Goal: Task Accomplishment & Management: Use online tool/utility

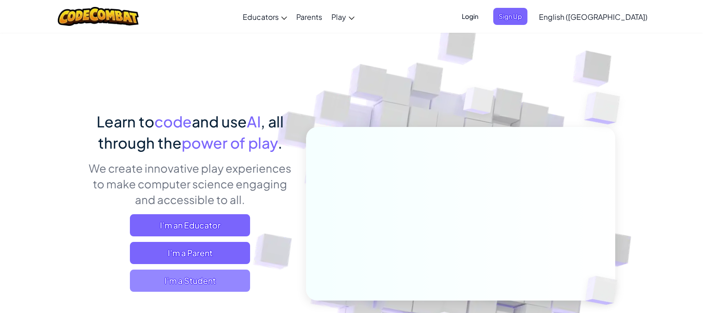
click at [153, 274] on span "I'm a Student" at bounding box center [190, 281] width 120 height 22
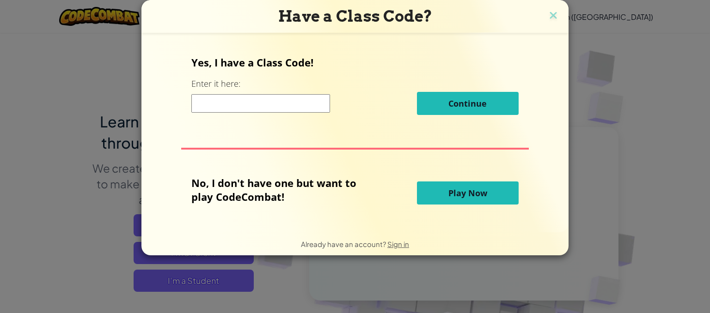
click at [460, 182] on button "Play Now" at bounding box center [468, 193] width 102 height 23
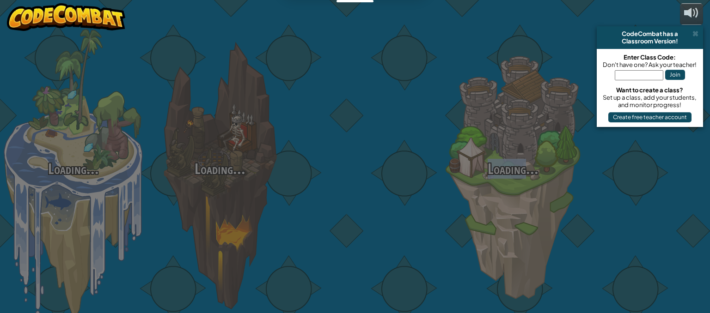
click at [460, 188] on div "Loading... Loading... Loading... Loading... Loading... Loading... Loading..." at bounding box center [355, 156] width 710 height 313
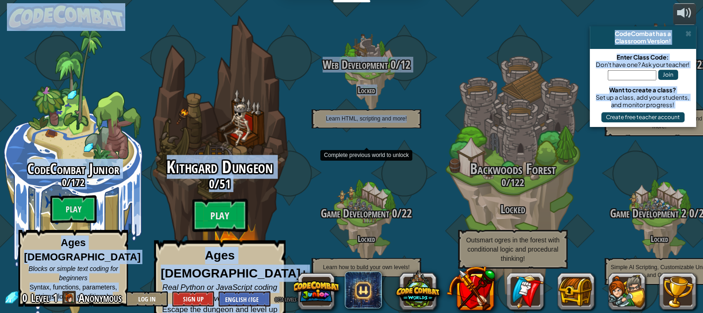
drag, startPoint x: 460, startPoint y: 188, endPoint x: 248, endPoint y: 116, distance: 223.4
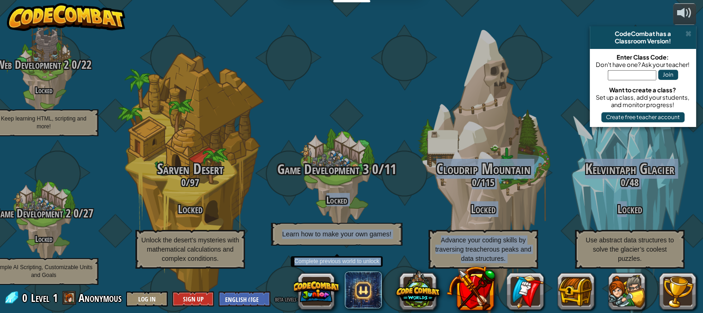
drag, startPoint x: 625, startPoint y: 214, endPoint x: 307, endPoint y: 183, distance: 319.5
click at [307, 183] on div "CodeCombat Junior 0 / 172 Play Ages [DEMOGRAPHIC_DATA] Blocks or simple text co…" at bounding box center [43, 156] width 1319 height 313
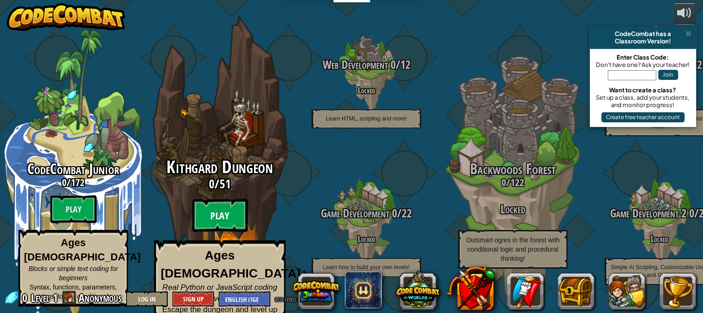
click at [210, 217] on btn "Play" at bounding box center [219, 215] width 55 height 33
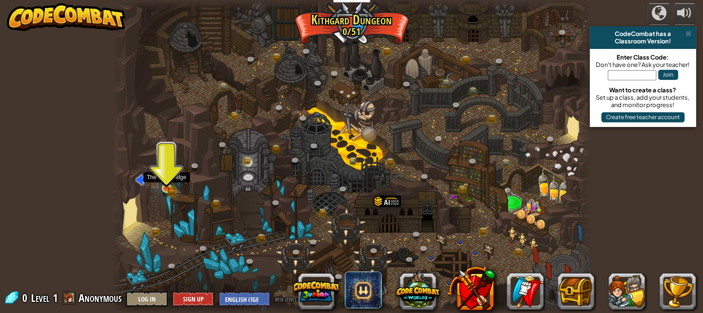
click at [163, 185] on img at bounding box center [167, 176] width 12 height 25
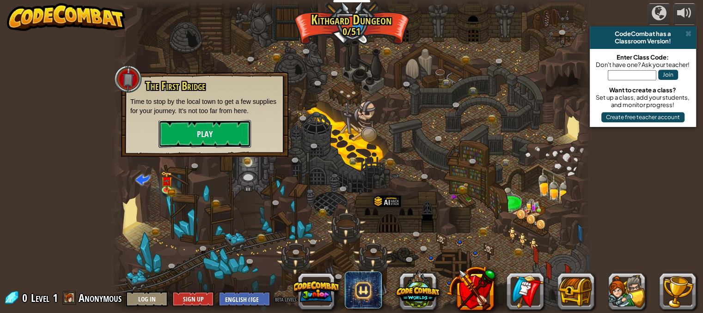
click at [171, 133] on button "Play" at bounding box center [205, 134] width 92 height 28
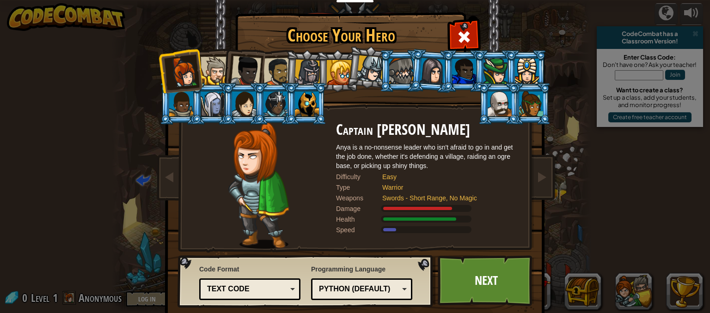
click at [303, 67] on div at bounding box center [307, 73] width 26 height 26
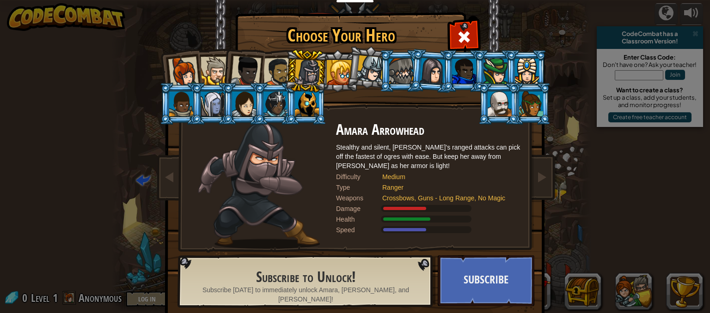
click at [281, 69] on div at bounding box center [278, 72] width 29 height 29
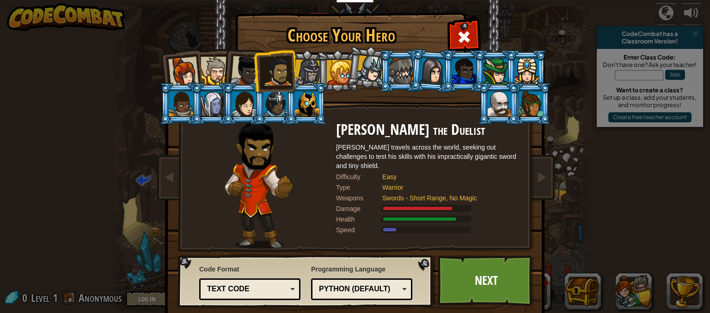
drag, startPoint x: 281, startPoint y: 69, endPoint x: 353, endPoint y: 60, distance: 73.2
click at [353, 50] on ol at bounding box center [355, 50] width 381 height 0
click at [353, 60] on li at bounding box center [369, 67] width 46 height 46
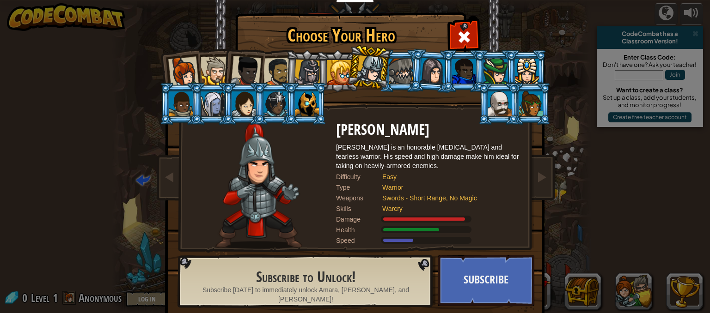
click at [392, 58] on li at bounding box center [401, 71] width 42 height 42
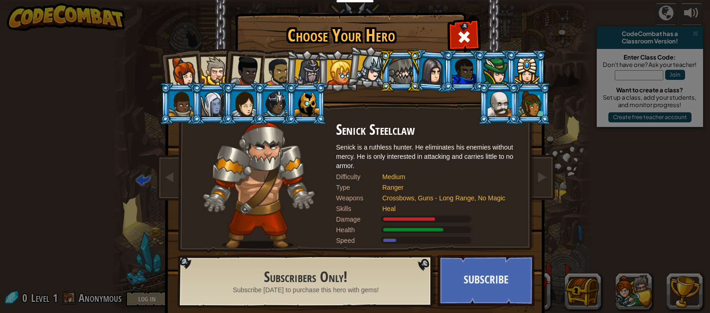
click at [437, 81] on div at bounding box center [433, 71] width 26 height 26
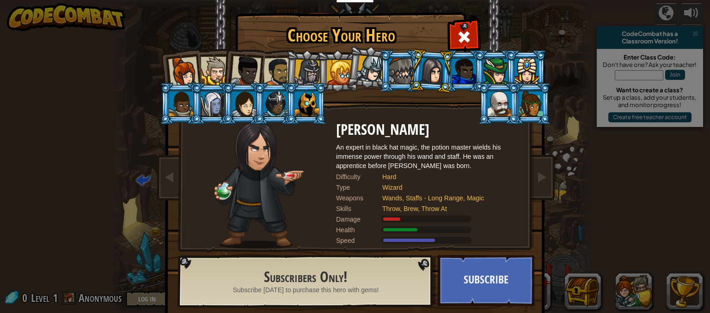
click at [272, 78] on div at bounding box center [278, 72] width 29 height 29
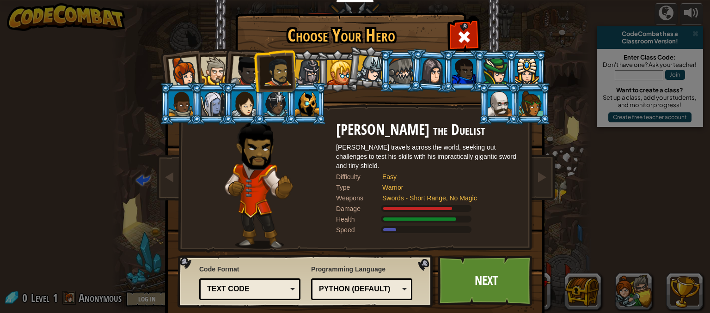
click at [208, 70] on div at bounding box center [215, 71] width 28 height 28
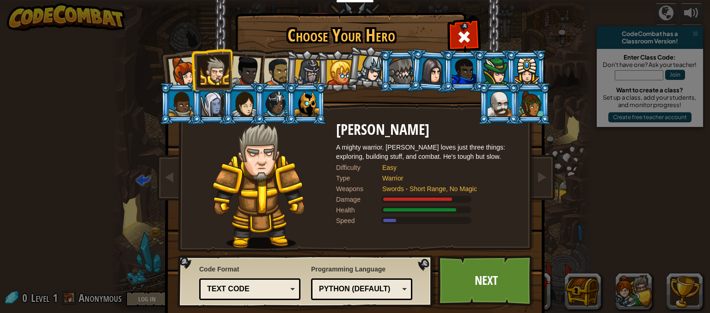
click at [239, 63] on div at bounding box center [246, 71] width 31 height 31
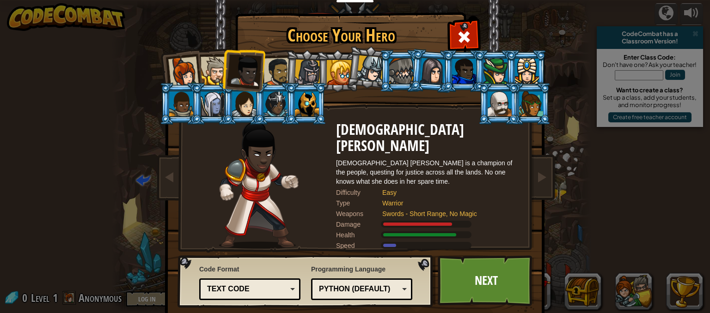
click at [202, 61] on div at bounding box center [215, 71] width 28 height 28
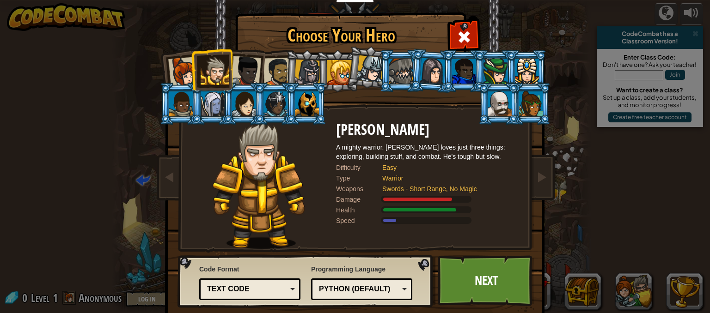
click at [185, 67] on div at bounding box center [183, 72] width 31 height 31
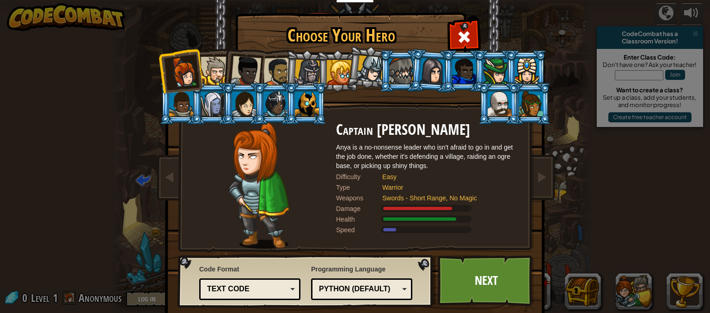
click at [275, 59] on div at bounding box center [278, 72] width 29 height 29
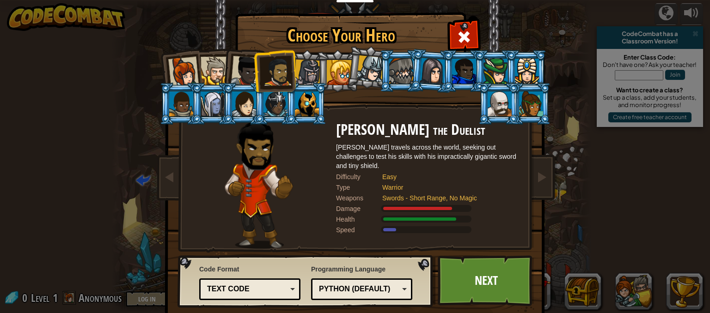
click at [247, 66] on div at bounding box center [246, 71] width 31 height 31
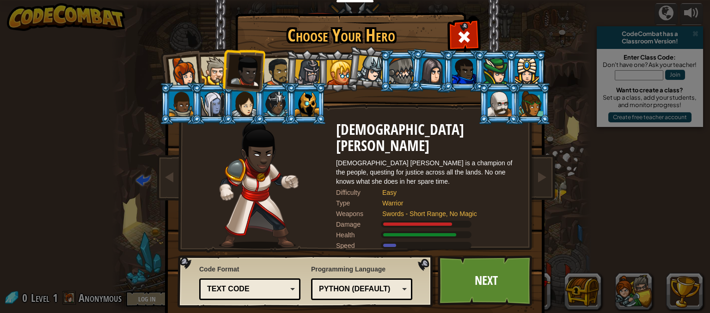
click at [384, 289] on div "Python (Default)" at bounding box center [359, 289] width 80 height 11
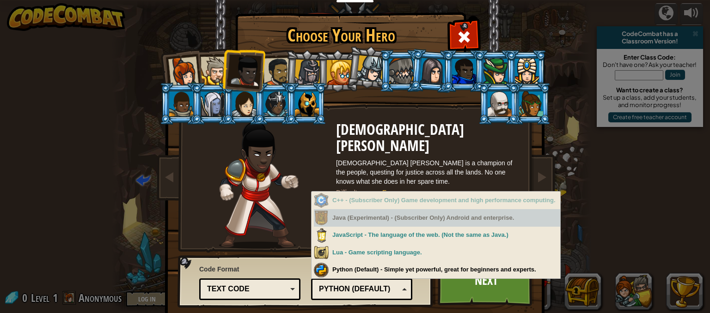
scroll to position [18, 0]
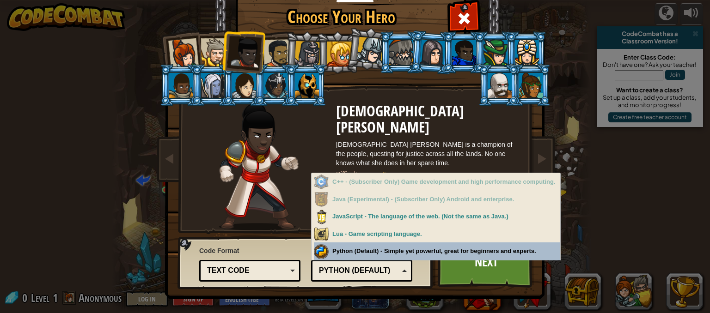
click at [283, 266] on div "Text code" at bounding box center [247, 271] width 80 height 11
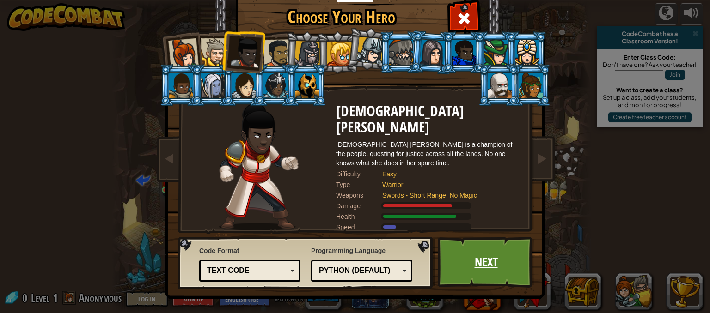
click at [475, 257] on link "Next" at bounding box center [486, 262] width 97 height 51
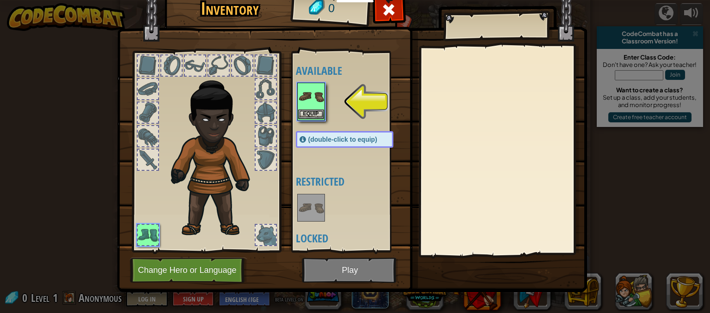
click at [301, 106] on img at bounding box center [311, 97] width 26 height 26
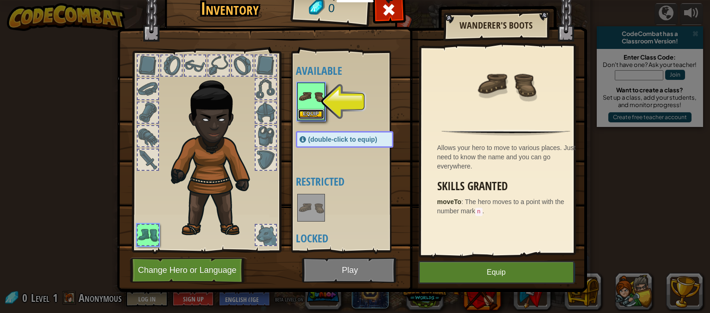
click at [307, 117] on button "Equip" at bounding box center [311, 115] width 26 height 10
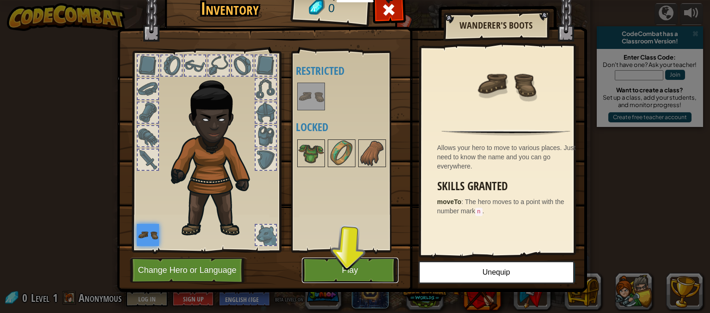
click at [318, 269] on button "Play" at bounding box center [350, 270] width 97 height 25
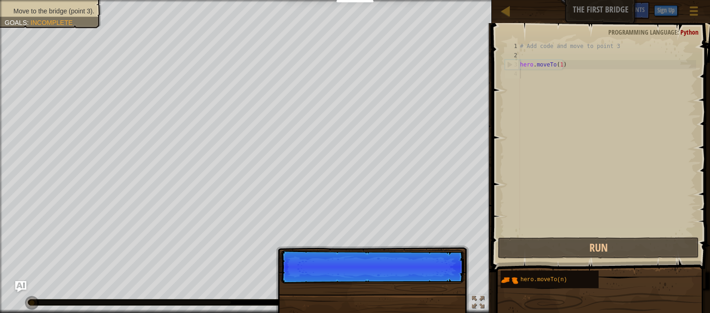
click at [552, 71] on div "# Add code and move to point 3 hero . moveTo ( 1 )" at bounding box center [607, 148] width 178 height 213
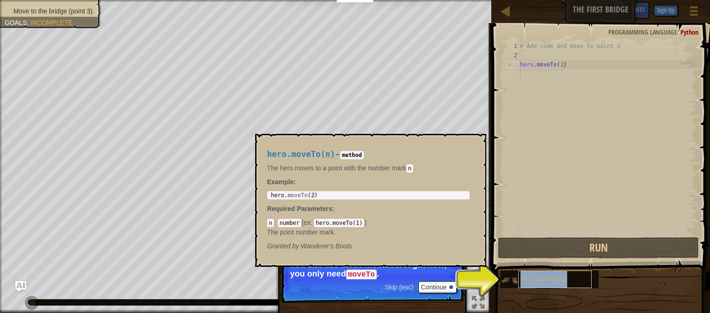
click at [527, 282] on span "hero.moveTo(n)" at bounding box center [544, 280] width 47 height 6
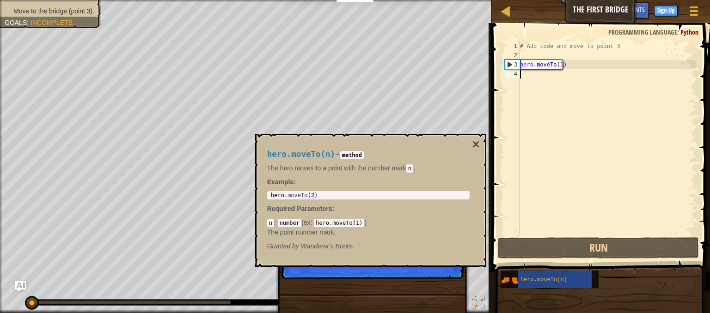
scroll to position [4, 0]
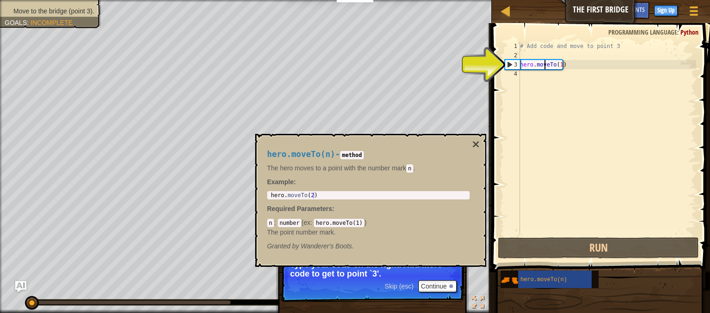
click at [544, 66] on div "# Add code and move to point 3 hero . moveTo ( 1 )" at bounding box center [607, 148] width 178 height 213
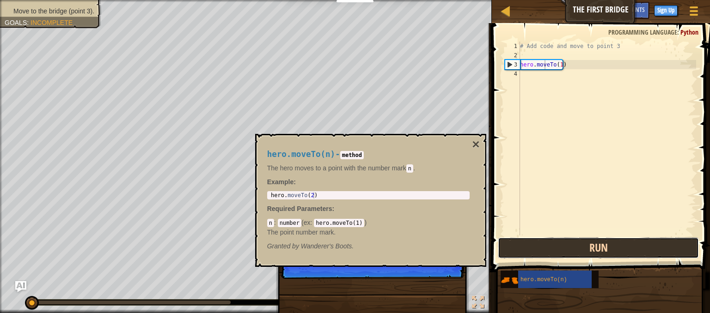
click at [578, 250] on button "Run" at bounding box center [598, 248] width 201 height 21
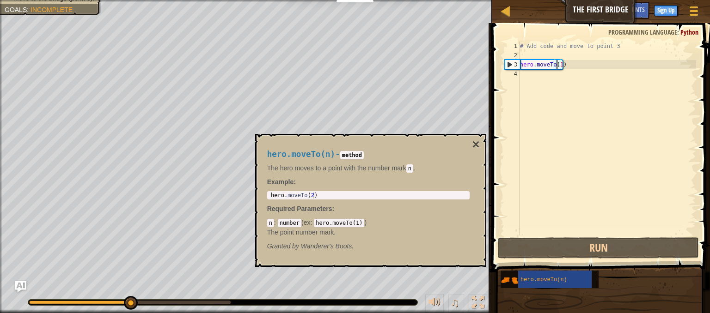
click at [558, 64] on div "# Add code and move to point 3 hero . moveTo ( 1 )" at bounding box center [607, 148] width 178 height 213
click at [559, 65] on div "# Add code and move to point 3 hero . moveTo ( 1 )" at bounding box center [607, 148] width 178 height 213
type textarea "hero.moveTo()"
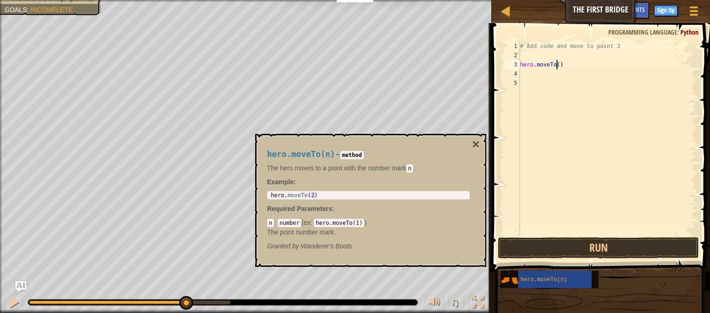
click at [556, 65] on div "# Add code and move to point 3 hero . moveTo ( )" at bounding box center [607, 148] width 178 height 213
type textarea "hero.moveTo()"
click at [558, 61] on div "# Add code and move to point 3 hero . moveTo ( )" at bounding box center [607, 148] width 178 height 213
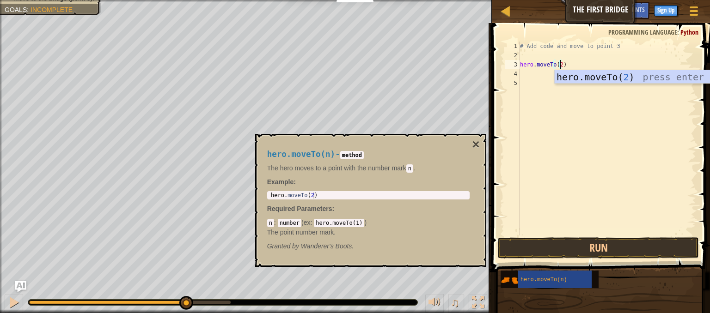
scroll to position [4, 3]
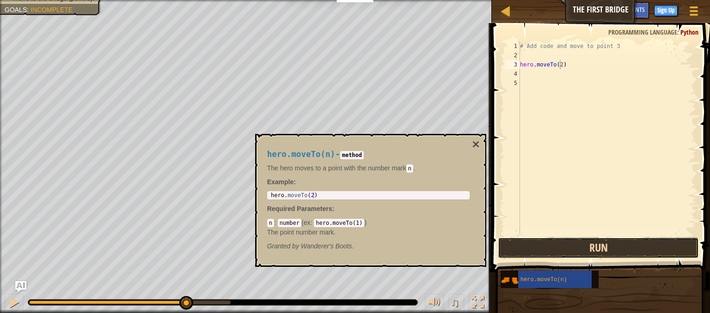
click at [602, 247] on button "Run" at bounding box center [598, 248] width 201 height 21
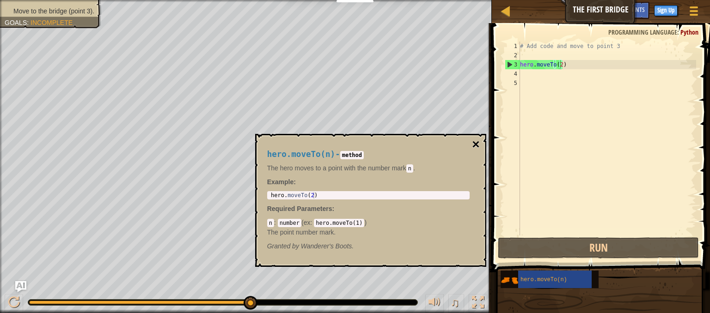
click at [474, 145] on button "×" at bounding box center [475, 144] width 7 height 13
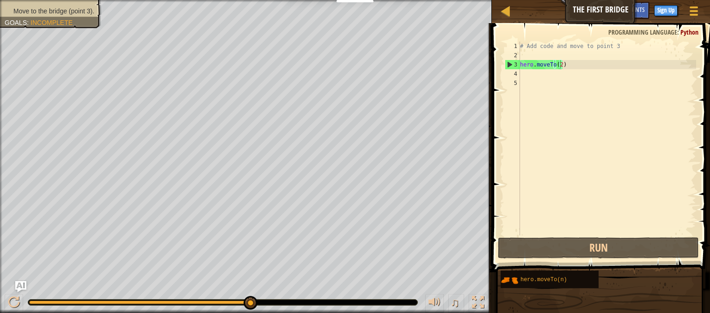
click at [559, 66] on div "# Add code and move to point 3 hero . moveTo ( 2 )" at bounding box center [607, 148] width 178 height 213
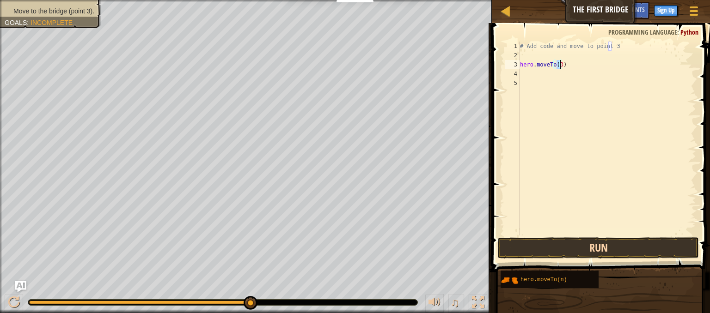
type textarea "hero.moveTo(3)"
click at [592, 257] on button "Run" at bounding box center [598, 248] width 201 height 21
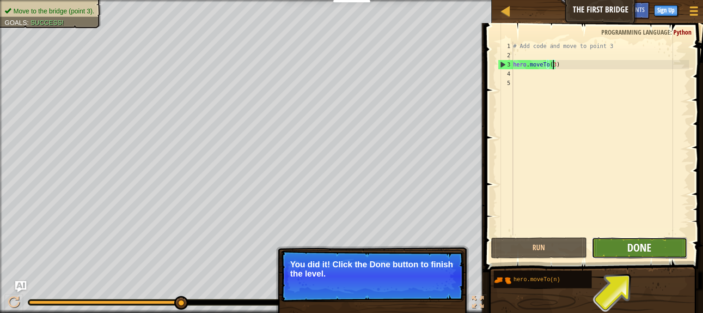
click at [642, 250] on span "Done" at bounding box center [639, 247] width 24 height 15
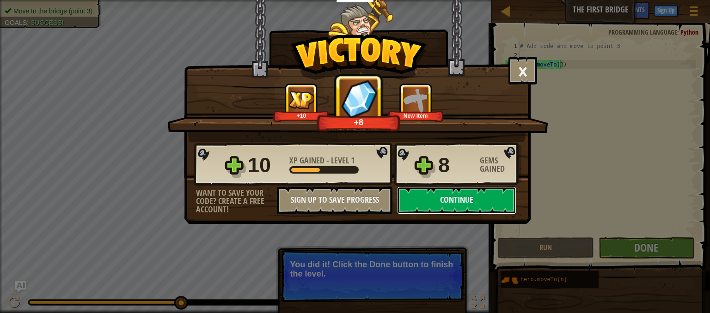
click at [468, 199] on button "Continue" at bounding box center [456, 201] width 119 height 28
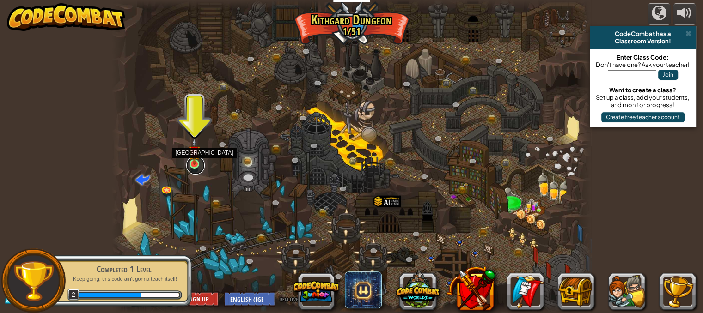
click at [192, 167] on link at bounding box center [195, 165] width 18 height 18
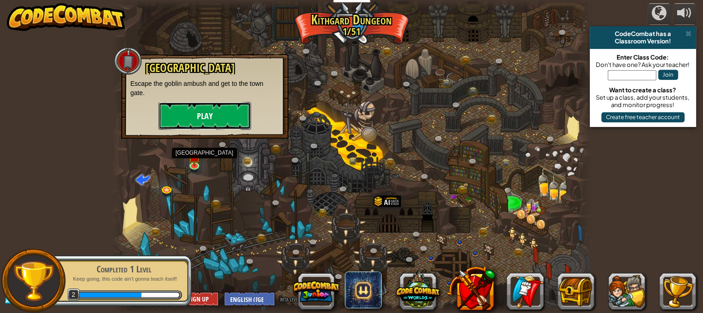
click at [183, 123] on button "Play" at bounding box center [205, 116] width 92 height 28
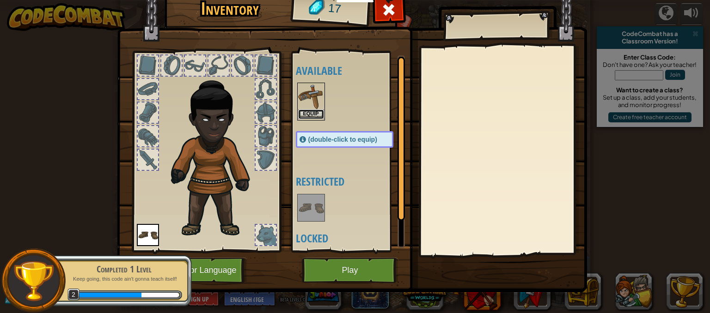
click at [305, 117] on button "Equip" at bounding box center [311, 115] width 26 height 10
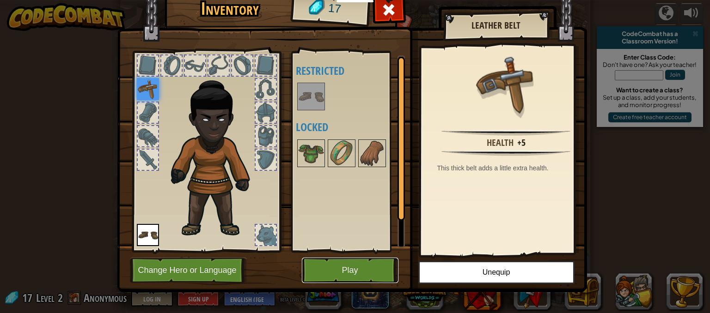
click at [358, 271] on button "Play" at bounding box center [350, 270] width 97 height 25
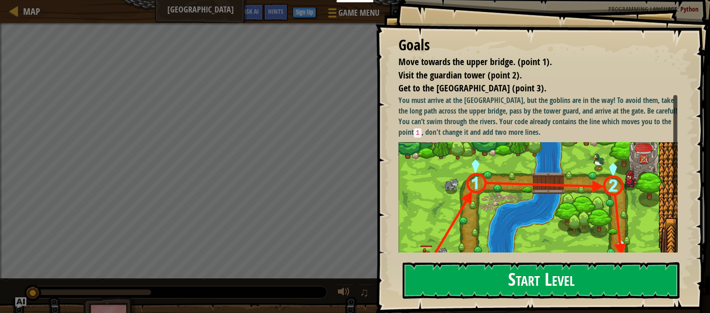
click at [446, 286] on button "Start Level" at bounding box center [541, 281] width 277 height 37
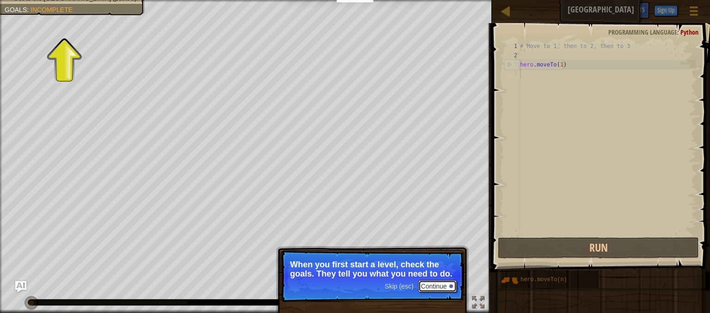
click at [425, 285] on button "Continue" at bounding box center [437, 287] width 38 height 12
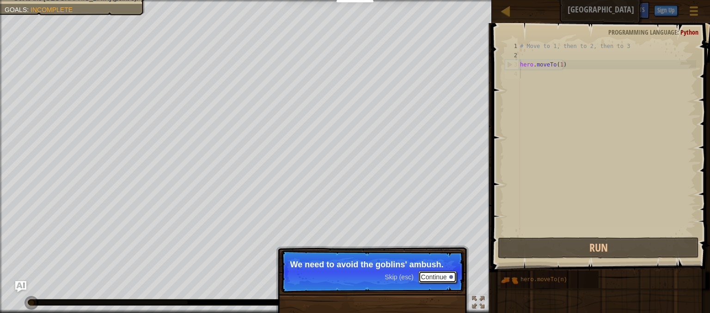
click at [426, 281] on button "Continue" at bounding box center [437, 277] width 38 height 12
click at [442, 280] on p "Skip (esc) Continue Then move to the Guard" at bounding box center [373, 272] width 184 height 43
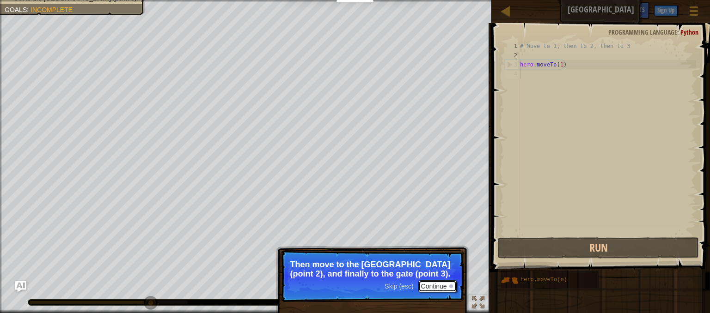
click at [425, 284] on button "Continue" at bounding box center [437, 287] width 38 height 12
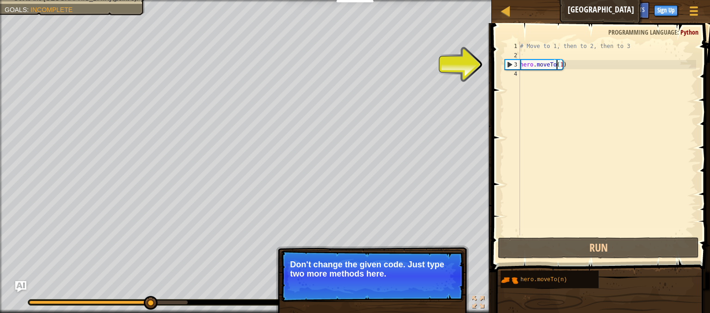
click at [557, 64] on div "# Move to 1, then to 2, then to 3 hero . moveTo ( 1 )" at bounding box center [607, 148] width 178 height 213
click at [559, 64] on div "# Move to 1, then to 2, then to 3 hero . moveTo ( 1 )" at bounding box center [607, 148] width 178 height 213
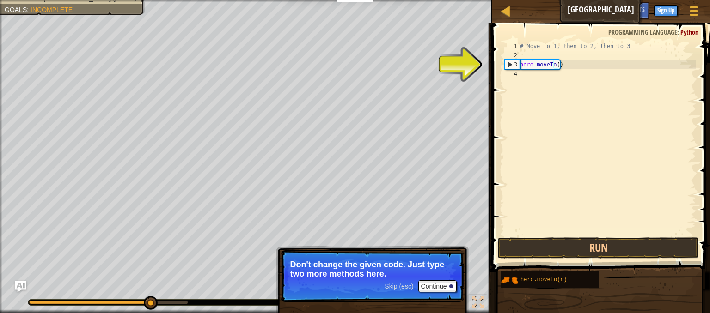
scroll to position [4, 3]
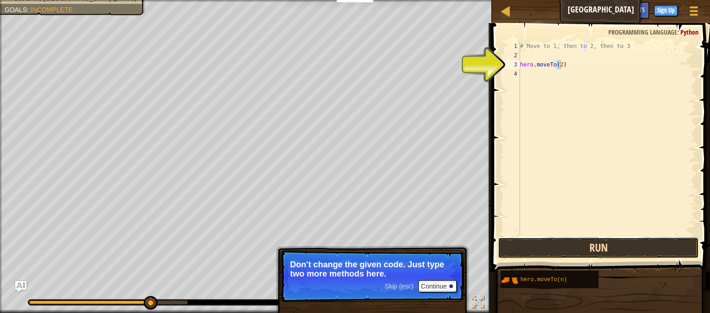
click at [581, 252] on button "Run" at bounding box center [598, 248] width 201 height 21
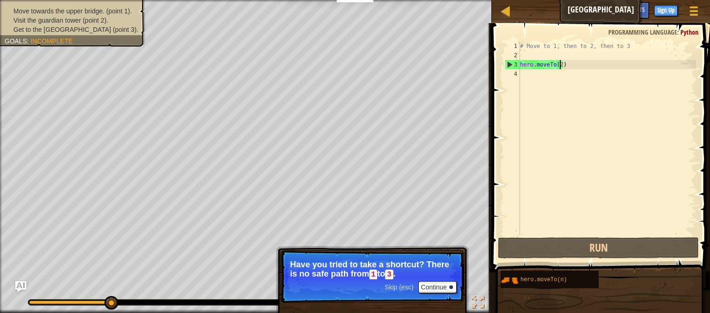
click at [559, 63] on div "# Move to 1, then to 2, then to 3 hero . moveTo ( 2 )" at bounding box center [607, 148] width 178 height 213
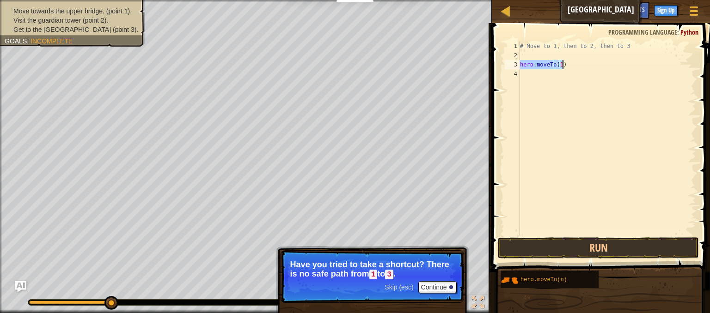
drag, startPoint x: 521, startPoint y: 65, endPoint x: 573, endPoint y: 66, distance: 52.7
click at [573, 66] on div "# Move to 1, then to 2, then to 3 hero . moveTo ( 1 )" at bounding box center [607, 148] width 178 height 213
paste textarea "</LinearLayout>"
type textarea "</LinearLayout>"
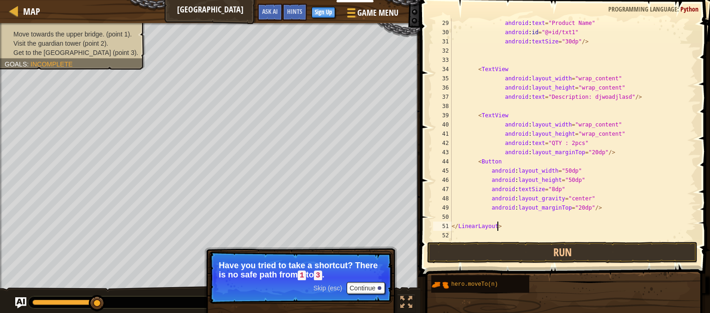
scroll to position [259, 0]
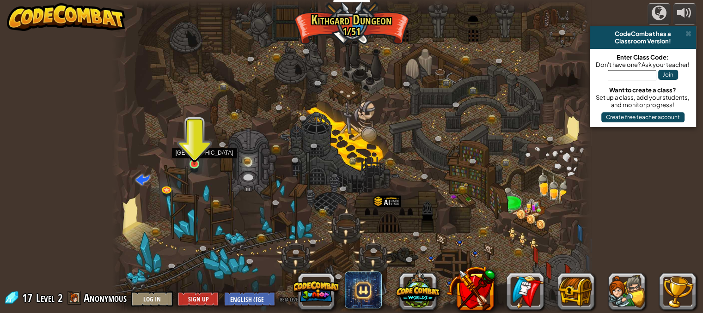
click at [190, 161] on img at bounding box center [195, 151] width 12 height 26
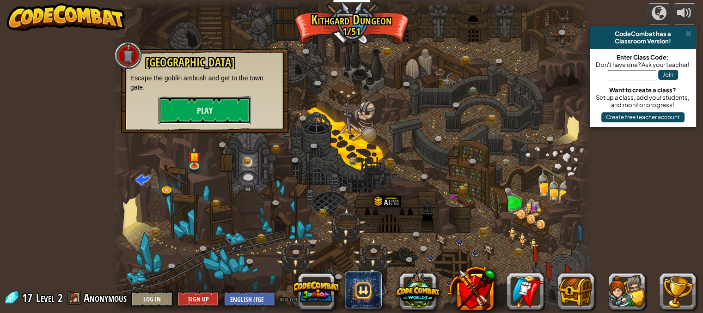
click at [219, 104] on button "Play" at bounding box center [205, 111] width 92 height 28
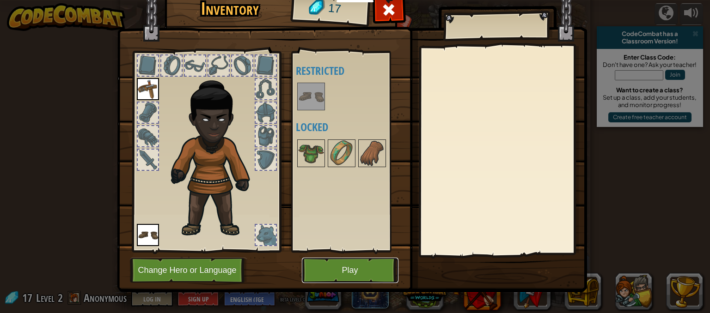
click at [321, 266] on button "Play" at bounding box center [350, 270] width 97 height 25
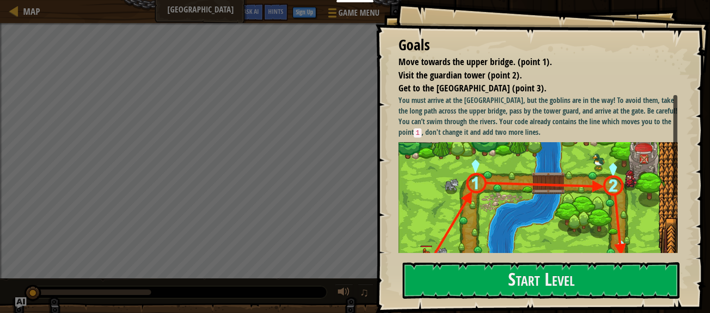
click at [466, 185] on img at bounding box center [542, 231] width 286 height 179
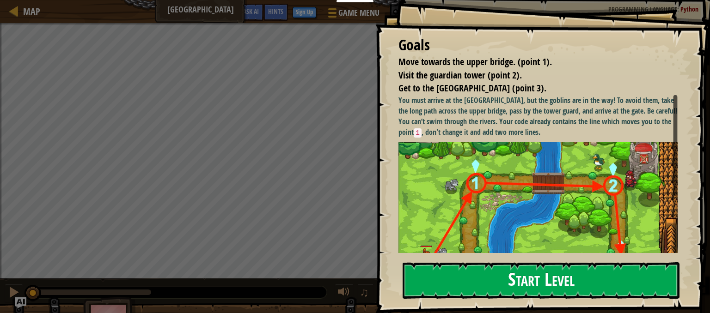
click at [465, 276] on button "Start Level" at bounding box center [541, 281] width 277 height 37
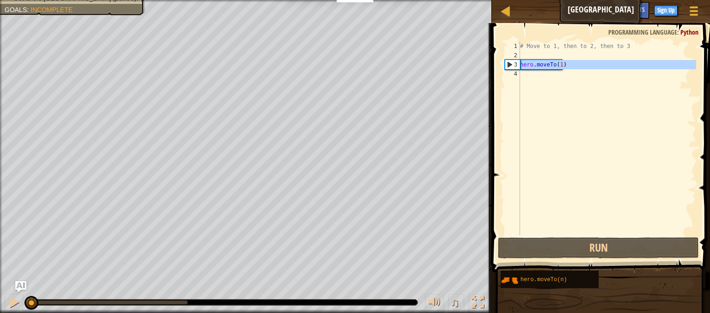
drag, startPoint x: 521, startPoint y: 69, endPoint x: 512, endPoint y: 69, distance: 9.3
click at [512, 69] on div "1 2 3 4 # Move to 1, then to 2, then to 3 hero . moveTo ( 1 ) ההההההההההההההההה…" at bounding box center [599, 139] width 193 height 194
type textarea "hero.moveTo(1)"
click at [536, 73] on div "# Move to 1, then to 2, then to 3 hero . moveTo ( 1 )" at bounding box center [607, 139] width 178 height 194
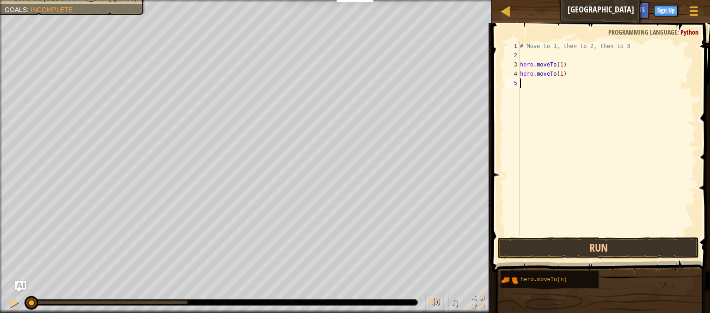
paste textarea "hero.moveTo(1)"
click at [560, 74] on div "# Move to 1, then to 2, then to 3 hero . moveTo ( 1 ) hero . moveTo ( 1 ) hero …" at bounding box center [607, 148] width 178 height 213
drag, startPoint x: 584, startPoint y: 141, endPoint x: 559, endPoint y: 83, distance: 63.1
click at [559, 83] on div "# Move to 1, then to 2, then to 3 hero . moveTo ( 1 ) hero . moveTo ( 2 ) hero …" at bounding box center [607, 148] width 178 height 213
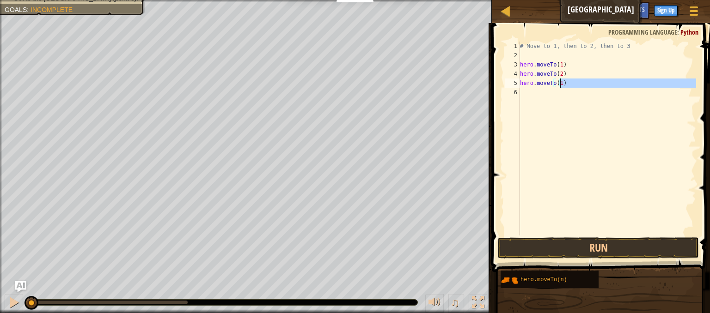
click at [559, 83] on div "# Move to 1, then to 2, then to 3 hero . moveTo ( 1 ) hero . moveTo ( 2 ) hero …" at bounding box center [607, 139] width 178 height 194
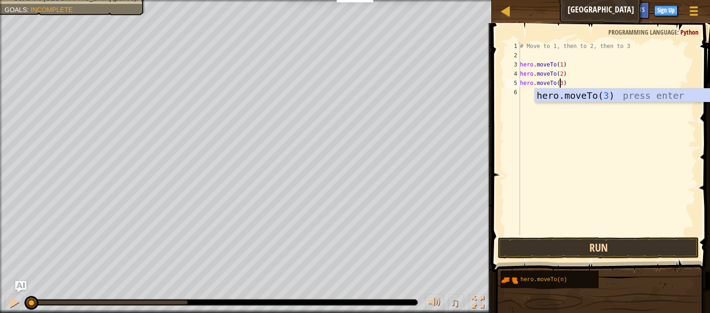
type textarea "hero.moveTo(3)"
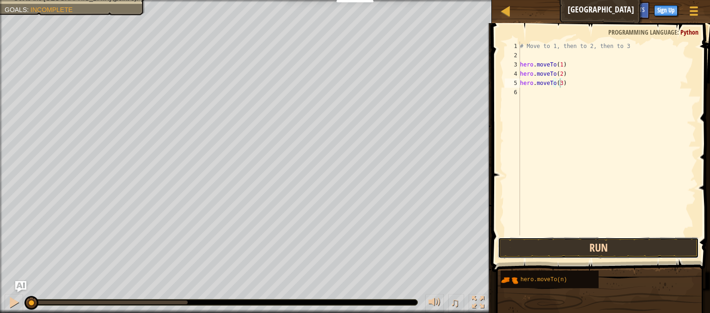
click at [579, 250] on button "Run" at bounding box center [598, 248] width 201 height 21
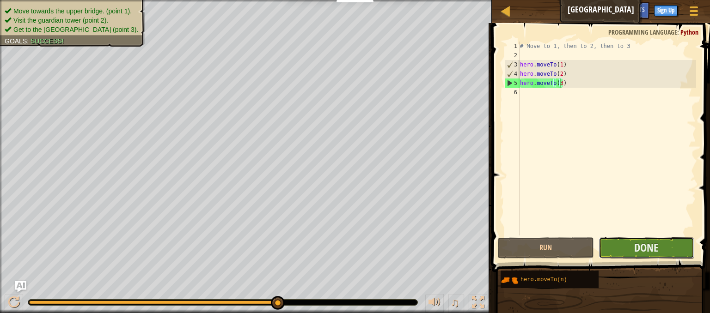
click at [607, 241] on button "Done" at bounding box center [647, 248] width 96 height 21
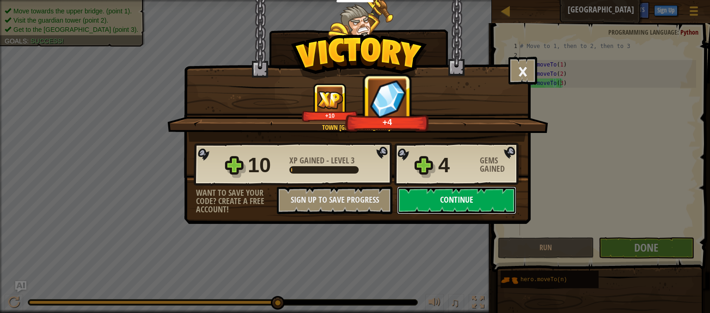
click at [498, 199] on button "Continue" at bounding box center [456, 201] width 119 height 28
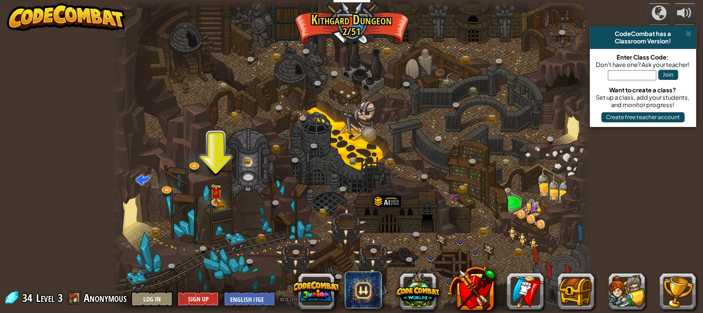
click at [80, 19] on img at bounding box center [66, 17] width 118 height 28
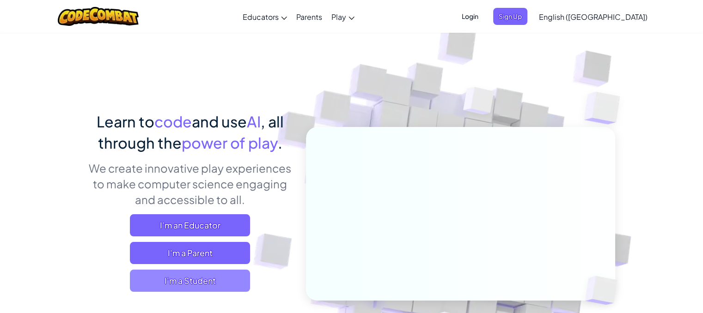
click at [165, 281] on span "I'm a Student" at bounding box center [190, 281] width 120 height 22
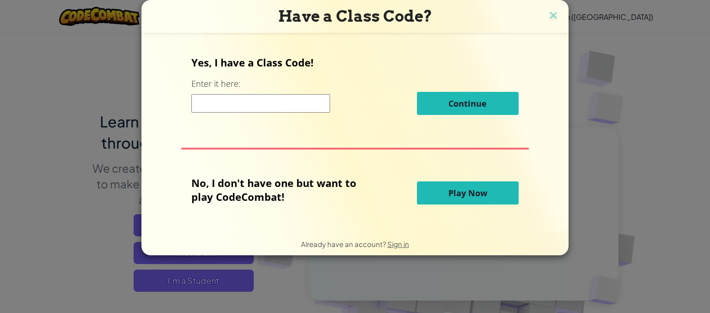
click at [475, 186] on button "Play Now" at bounding box center [468, 193] width 102 height 23
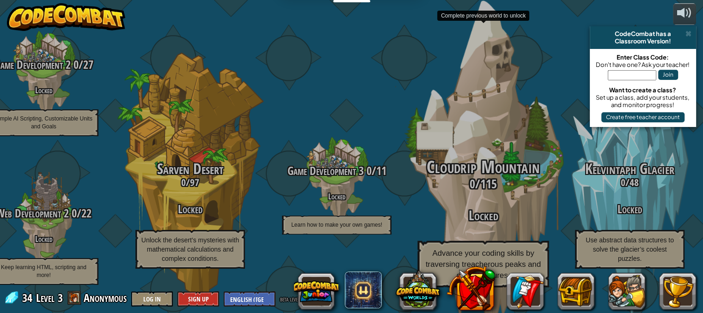
click at [469, 165] on span "Cloudrip Mountain" at bounding box center [483, 167] width 113 height 24
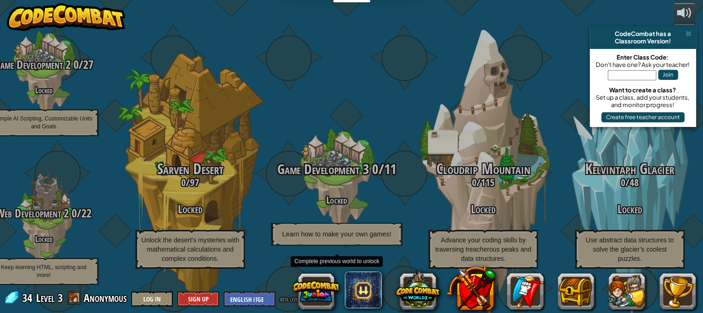
scroll to position [0, 0]
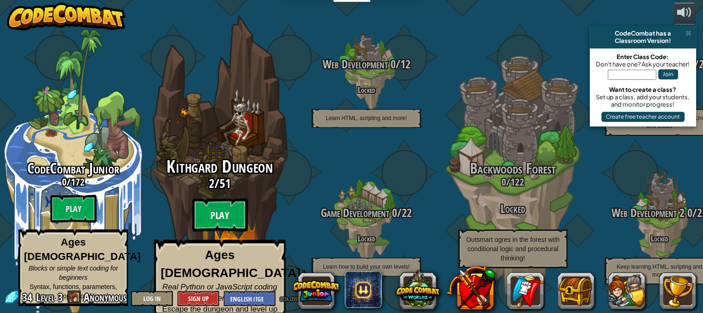
click at [215, 209] on btn "Play" at bounding box center [219, 215] width 55 height 33
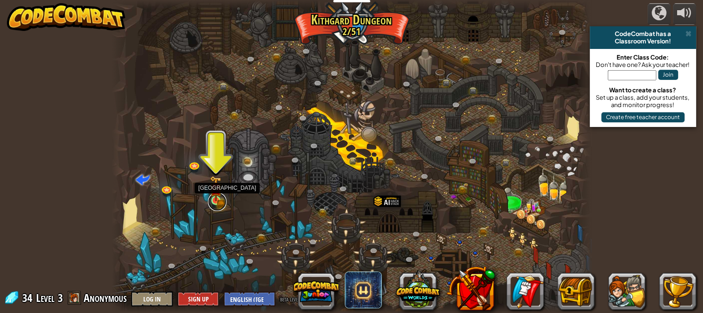
click at [214, 204] on link at bounding box center [217, 202] width 18 height 18
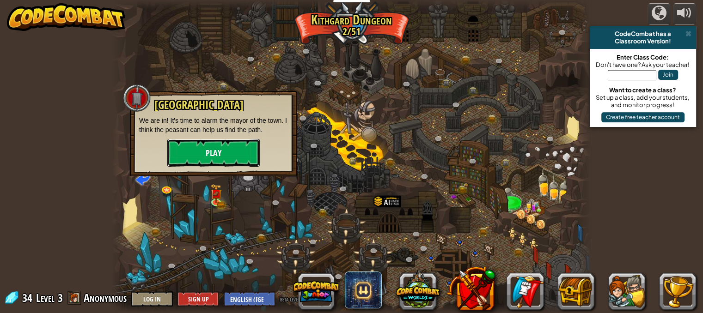
click at [231, 159] on button "Play" at bounding box center [213, 153] width 92 height 28
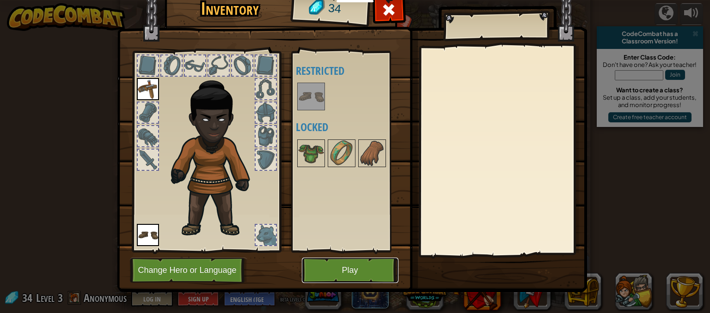
click at [344, 280] on button "Play" at bounding box center [350, 270] width 97 height 25
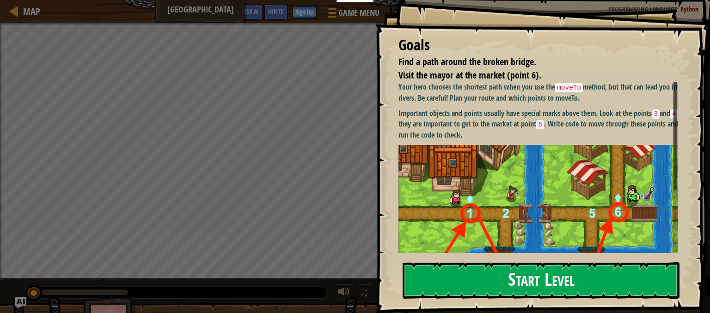
click at [509, 284] on button "Start Level" at bounding box center [541, 281] width 277 height 37
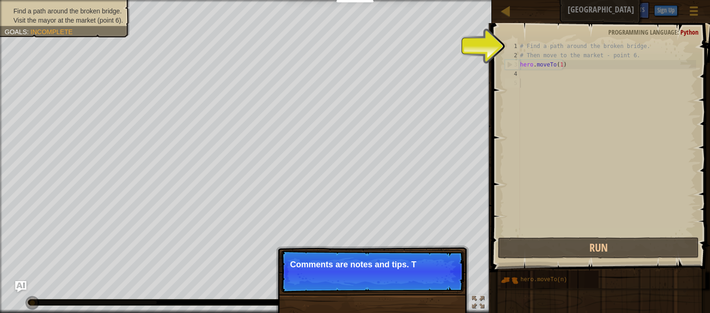
click at [44, 21] on span "Visit the mayor at the market (point 6)." at bounding box center [68, 20] width 110 height 7
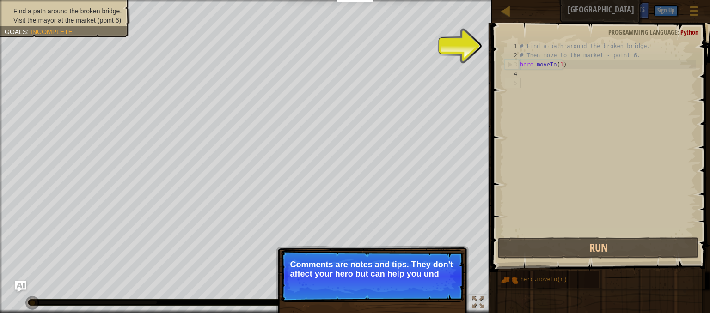
click at [90, 25] on li "Visit the mayor at the market (point 6)." at bounding box center [64, 20] width 118 height 9
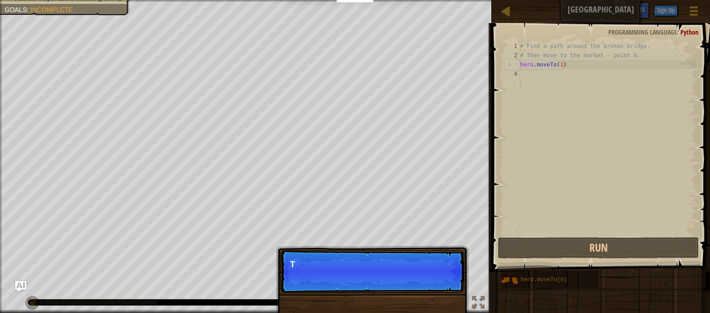
scroll to position [4, 0]
click at [446, 300] on div "Skip (esc) Continue The impo" at bounding box center [372, 319] width 193 height 137
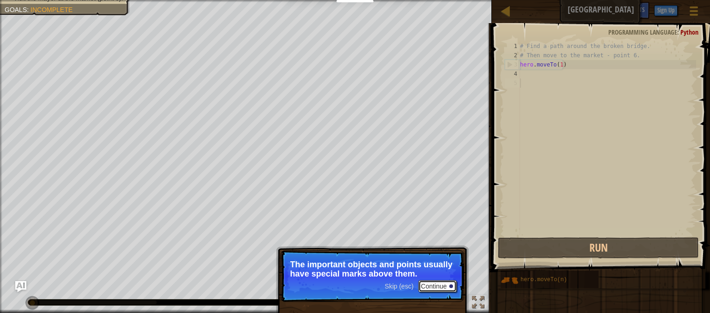
click at [431, 289] on button "Continue" at bounding box center [437, 287] width 38 height 12
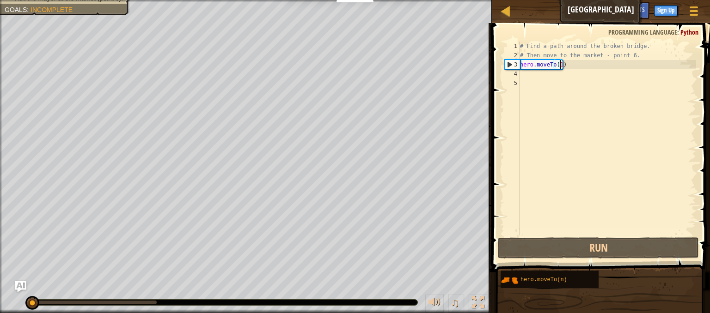
click at [558, 65] on div "# Find a path around the broken bridge. # Then move to the market - point 6. he…" at bounding box center [607, 148] width 178 height 213
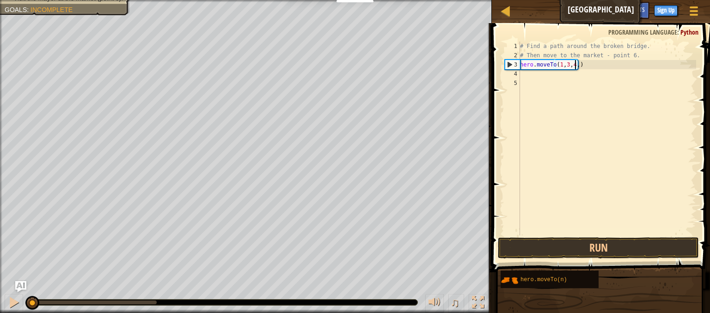
scroll to position [4, 4]
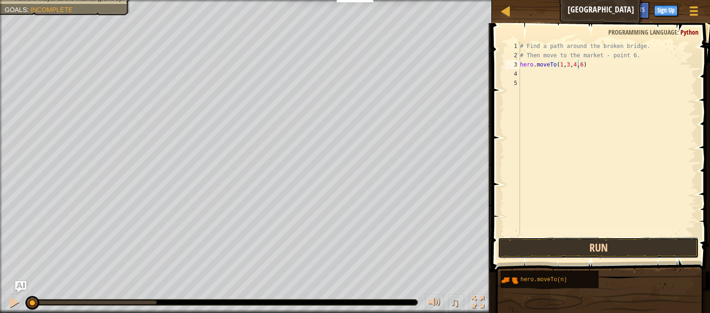
click at [603, 246] on button "Run" at bounding box center [598, 248] width 201 height 21
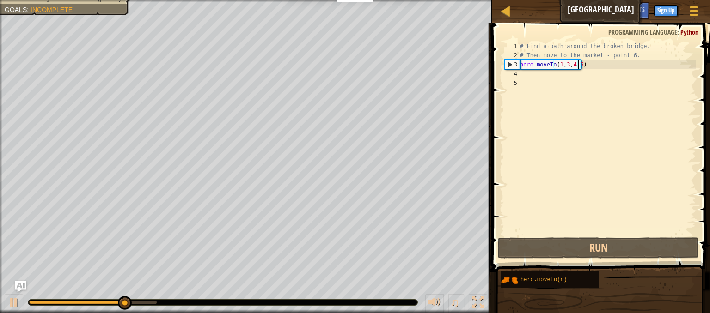
click at [573, 67] on div "# Find a path around the broken bridge. # Then move to the market - point 6. he…" at bounding box center [607, 148] width 178 height 213
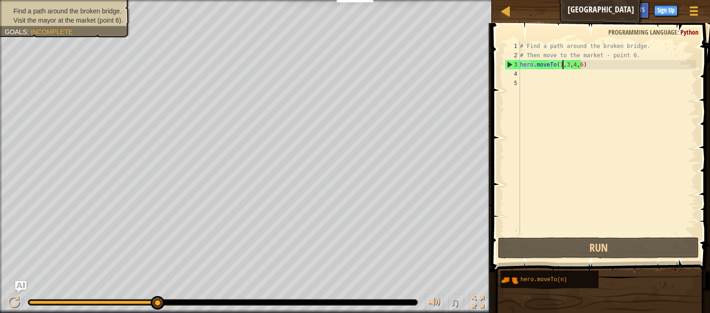
click at [562, 68] on div "# Find a path around the broken bridge. # Then move to the market - point 6. he…" at bounding box center [607, 148] width 178 height 213
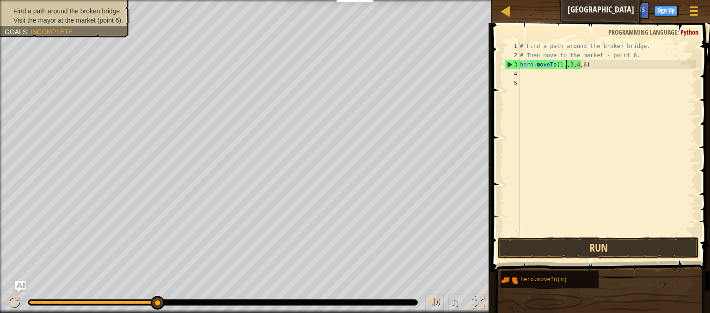
scroll to position [4, 4]
click at [584, 69] on div "# Find a path around the broken bridge. # Then move to the market - point 6. he…" at bounding box center [607, 148] width 178 height 213
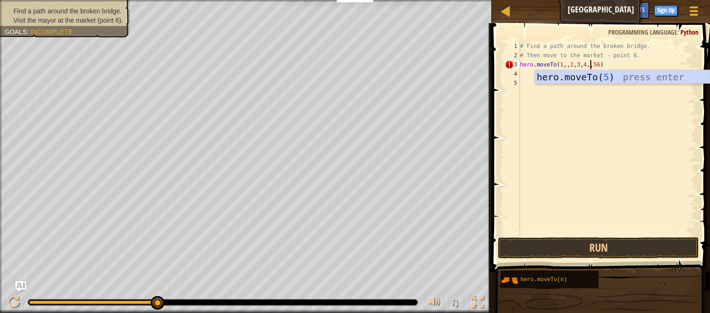
scroll to position [4, 6]
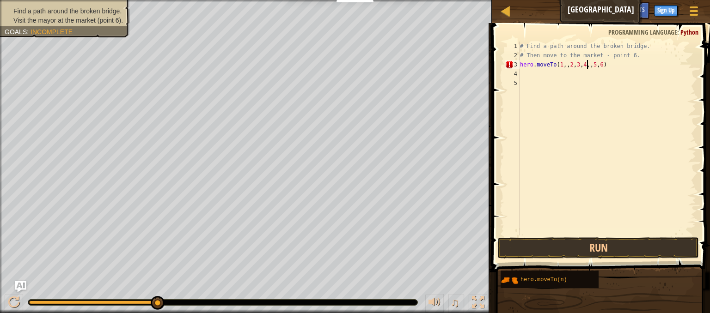
click at [587, 63] on div "# Find a path around the broken bridge. # Then move to the market - point 6. he…" at bounding box center [607, 148] width 178 height 213
click at [612, 250] on button "Run" at bounding box center [598, 248] width 201 height 21
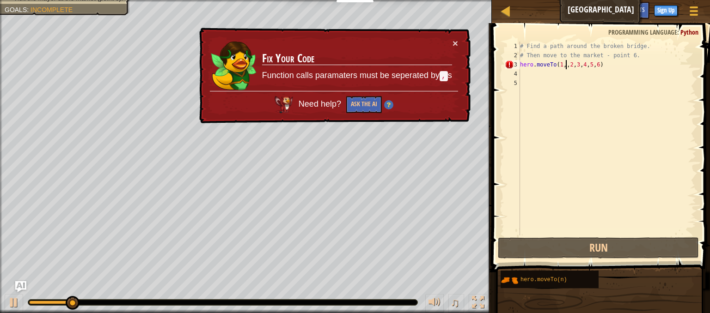
click at [565, 67] on div "# Find a path around the broken bridge. # Then move to the market - point 6. he…" at bounding box center [607, 148] width 178 height 213
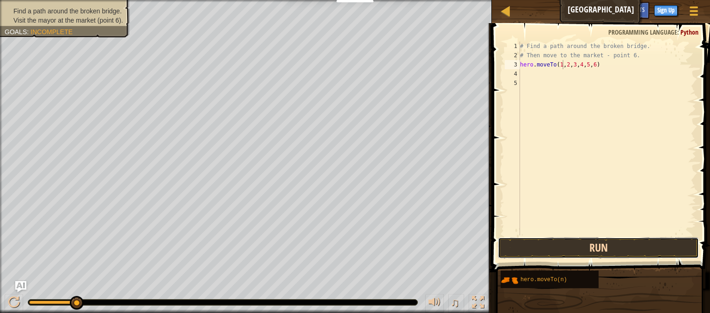
click at [581, 245] on button "Run" at bounding box center [598, 248] width 201 height 21
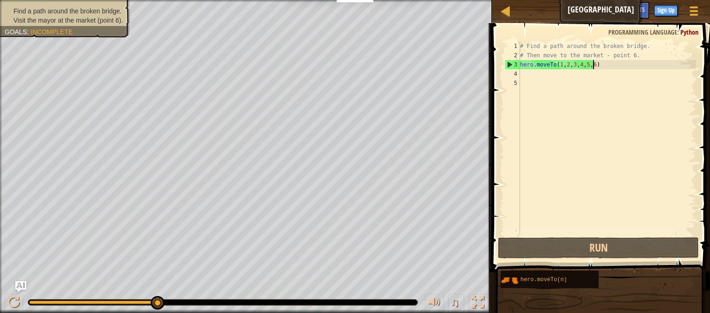
click at [594, 65] on div "# Find a path around the broken bridge. # Then move to the market - point 6. he…" at bounding box center [607, 148] width 178 height 213
drag, startPoint x: 601, startPoint y: 68, endPoint x: 553, endPoint y: 65, distance: 47.3
click at [553, 65] on div "# Find a path around the broken bridge. # Then move to the market - point 6. he…" at bounding box center [607, 148] width 178 height 213
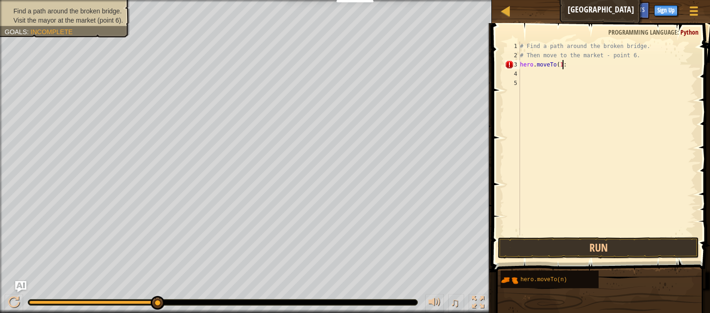
scroll to position [4, 3]
type textarea "hero.moveTo(1:6)"
click at [565, 255] on button "Run" at bounding box center [598, 248] width 201 height 21
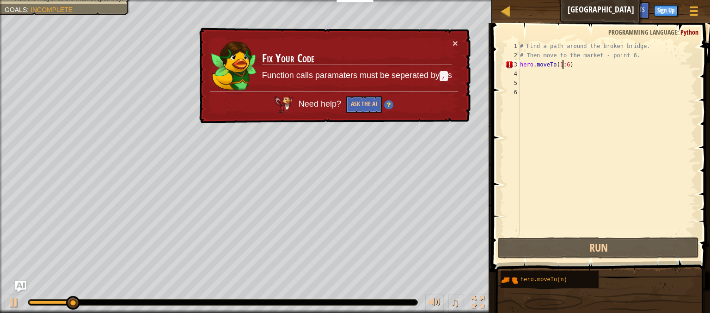
click at [564, 67] on div "# Find a path around the broken bridge. # Then move to the market - point 6. he…" at bounding box center [607, 148] width 178 height 213
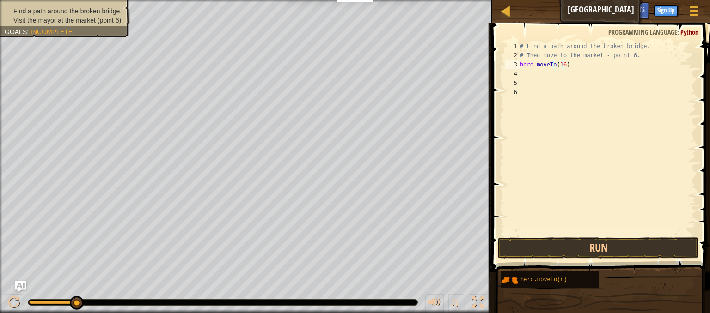
click at [564, 67] on div "# Find a path around the broken bridge. # Then move to the market - point 6. he…" at bounding box center [607, 148] width 178 height 213
type textarea "hero.moveTo(1)"
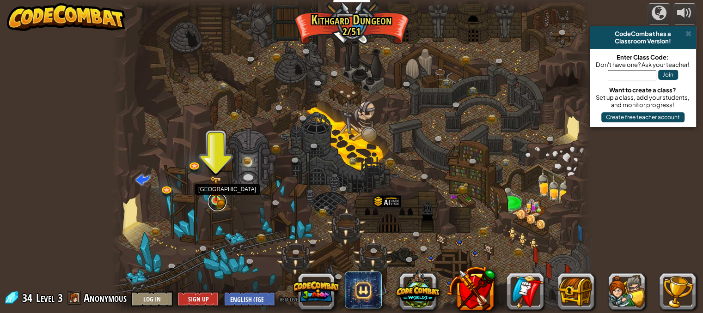
click at [215, 205] on link at bounding box center [217, 202] width 18 height 18
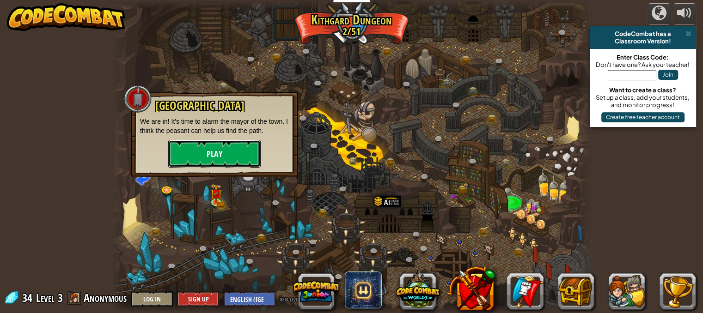
click at [215, 150] on button "Play" at bounding box center [214, 154] width 92 height 28
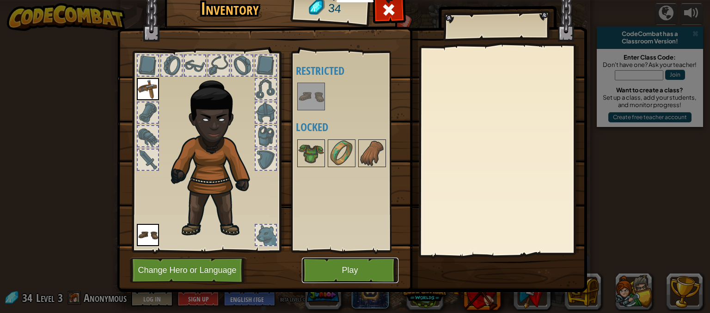
click at [344, 268] on button "Play" at bounding box center [350, 270] width 97 height 25
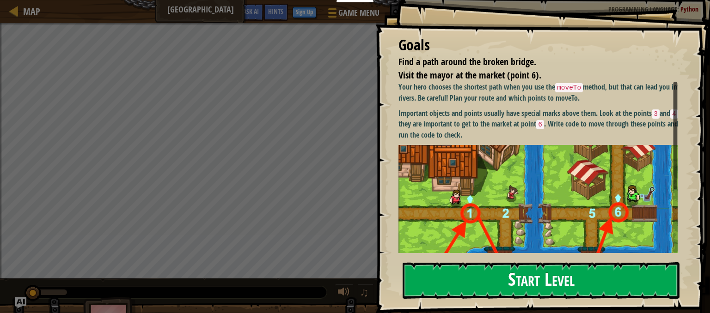
click at [539, 279] on button "Start Level" at bounding box center [541, 281] width 277 height 37
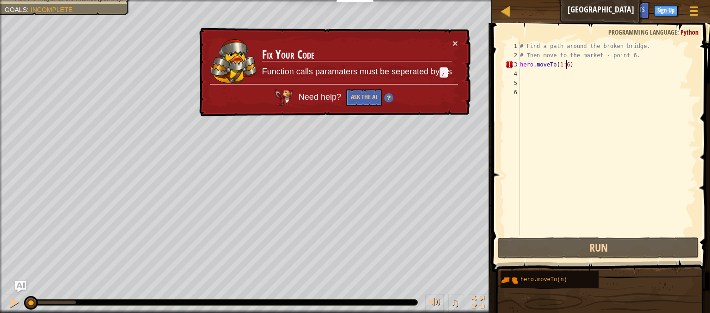
click at [564, 66] on div "# Find a path around the broken bridge. # Then move to the market - point 6. he…" at bounding box center [607, 148] width 178 height 213
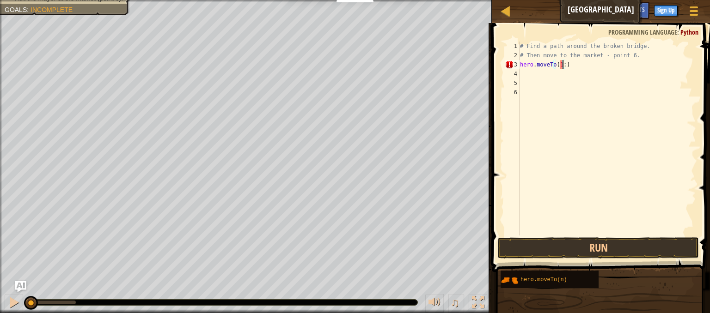
type textarea "hero.moveTo(1)"
click at [523, 71] on div "# Find a path around the broken bridge. # Then move to the market - point 6. he…" at bounding box center [607, 148] width 178 height 213
click at [562, 74] on div "# Find a path around the broken bridge. # Then move to the market - point 6. he…" at bounding box center [608, 148] width 175 height 213
type textarea "hero.moveTo(3)"
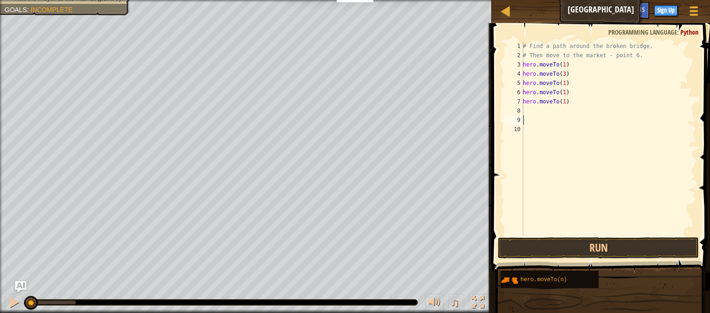
click at [613, 117] on div "# Find a path around the broken bridge. # Then move to the market - point 6. he…" at bounding box center [608, 148] width 175 height 213
click at [563, 84] on div "# Find a path around the broken bridge. # Then move to the market - point 6. he…" at bounding box center [608, 148] width 175 height 213
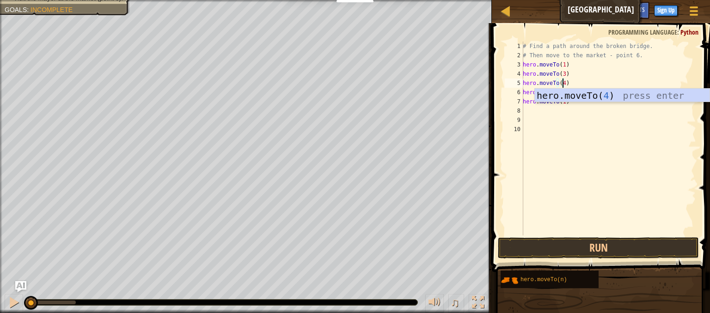
scroll to position [4, 3]
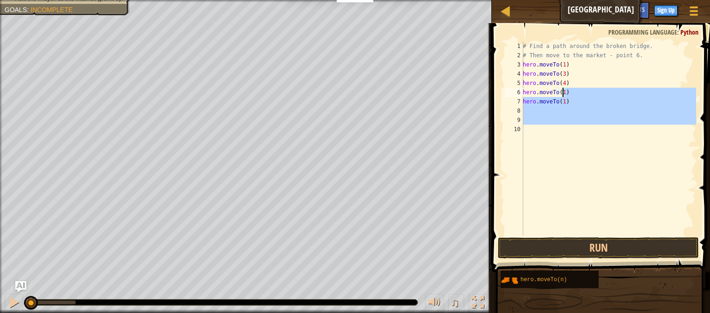
drag, startPoint x: 605, startPoint y: 141, endPoint x: 563, endPoint y: 94, distance: 62.9
click at [563, 94] on div "# Find a path around the broken bridge. # Then move to the market - point 6. he…" at bounding box center [608, 148] width 175 height 213
click at [562, 94] on div "# Find a path around the broken bridge. # Then move to the market - point 6. he…" at bounding box center [608, 139] width 175 height 194
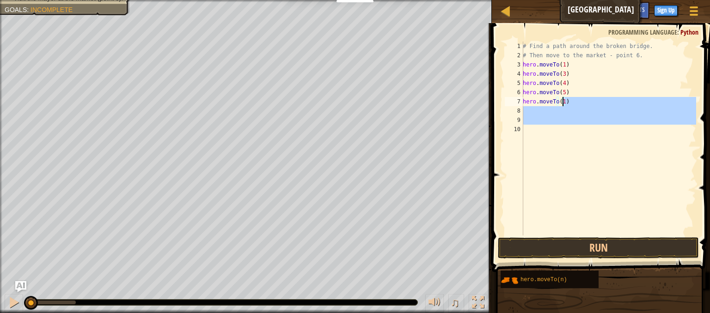
drag, startPoint x: 568, startPoint y: 135, endPoint x: 563, endPoint y: 102, distance: 33.7
click at [563, 102] on div "# Find a path around the broken bridge. # Then move to the market - point 6. he…" at bounding box center [608, 148] width 175 height 213
click at [563, 102] on div "# Find a path around the broken bridge. # Then move to the market - point 6. he…" at bounding box center [608, 139] width 175 height 194
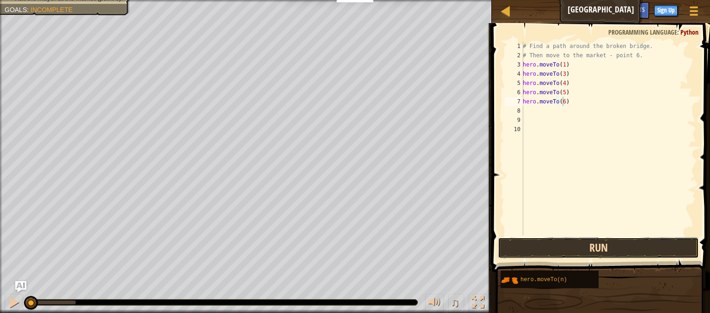
click at [562, 254] on button "Run" at bounding box center [598, 248] width 201 height 21
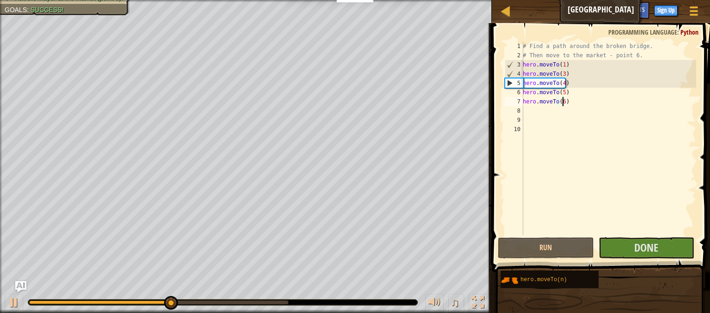
click at [567, 76] on div "# Find a path around the broken bridge. # Then move to the market - point 6. he…" at bounding box center [608, 148] width 175 height 213
type textarea "hero.moveTo(3)"
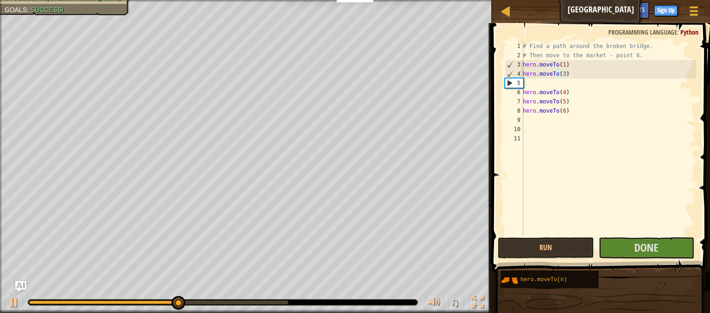
scroll to position [4, 0]
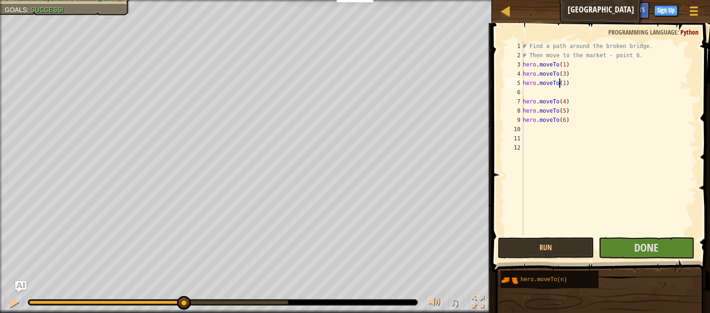
click at [560, 85] on div "# Find a path around the broken bridge. # Then move to the market - point 6. he…" at bounding box center [608, 148] width 175 height 213
click at [562, 82] on div "# Find a path around the broken bridge. # Then move to the market - point 6. he…" at bounding box center [608, 148] width 175 height 213
click at [562, 77] on div "# Find a path around the broken bridge. # Then move to the market - point 6. he…" at bounding box center [608, 148] width 175 height 213
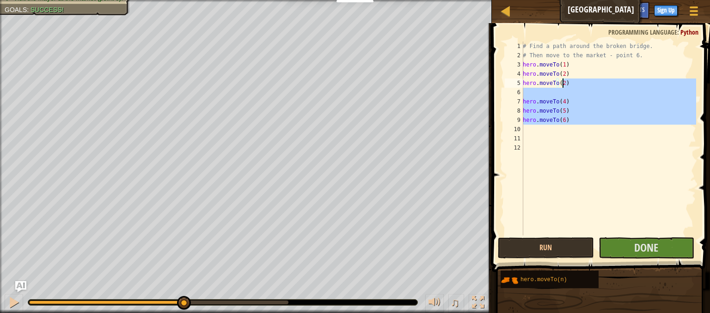
drag, startPoint x: 590, startPoint y: 132, endPoint x: 562, endPoint y: 81, distance: 57.9
click at [562, 81] on div "# Find a path around the broken bridge. # Then move to the market - point 6. he…" at bounding box center [608, 148] width 175 height 213
click at [562, 81] on div "# Find a path around the broken bridge. # Then move to the market - point 6. he…" at bounding box center [608, 139] width 175 height 194
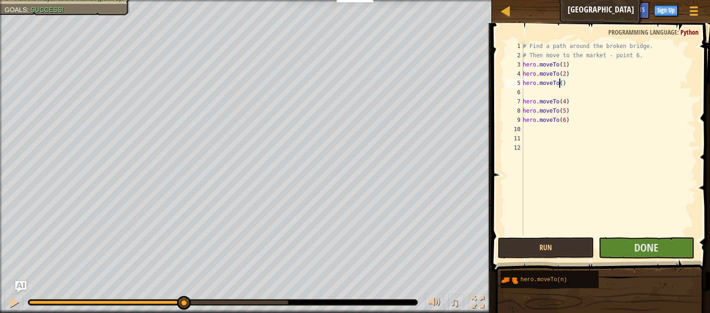
type textarea "hero.moveTo(3)"
click at [525, 96] on div "# Find a path around the broken bridge. # Then move to the market - point 6. he…" at bounding box center [608, 148] width 175 height 213
type textarea "hero.moveTo(3)"
click at [614, 251] on button "Done" at bounding box center [647, 248] width 96 height 21
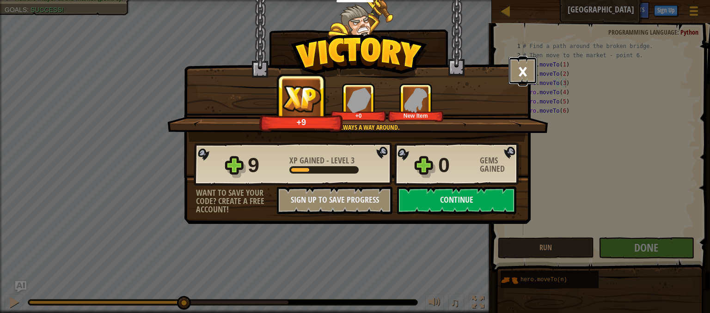
click at [521, 63] on button "×" at bounding box center [523, 71] width 29 height 28
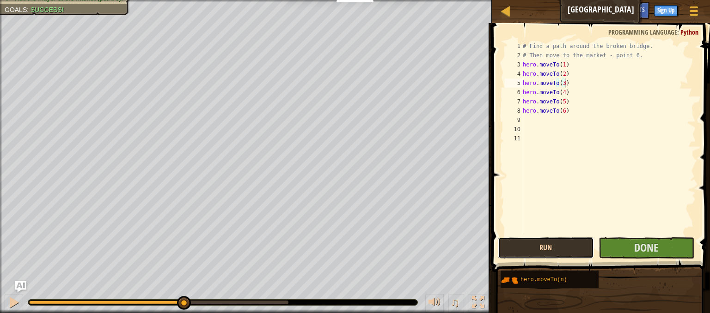
click at [568, 256] on button "Run" at bounding box center [546, 248] width 96 height 21
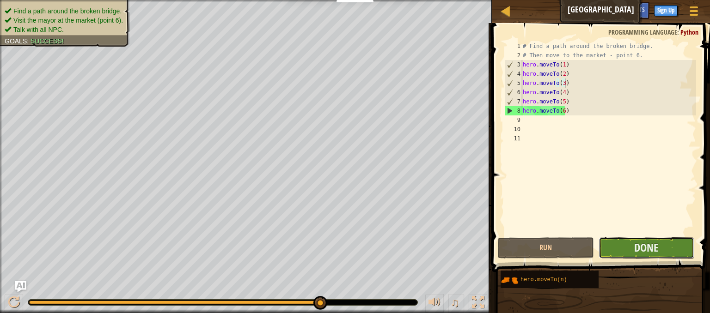
drag, startPoint x: 651, startPoint y: 251, endPoint x: 672, endPoint y: 249, distance: 20.4
click at [672, 249] on button "Done" at bounding box center [647, 248] width 96 height 21
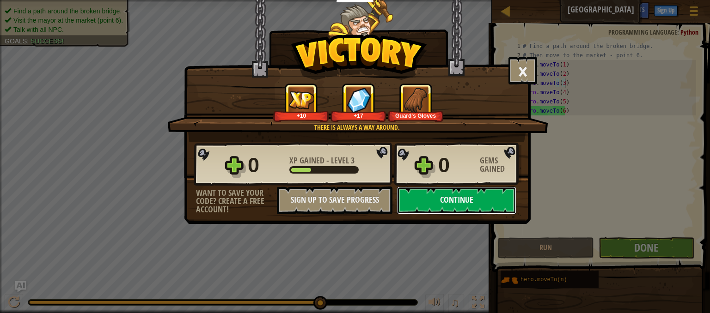
click at [490, 201] on button "Continue" at bounding box center [456, 201] width 119 height 28
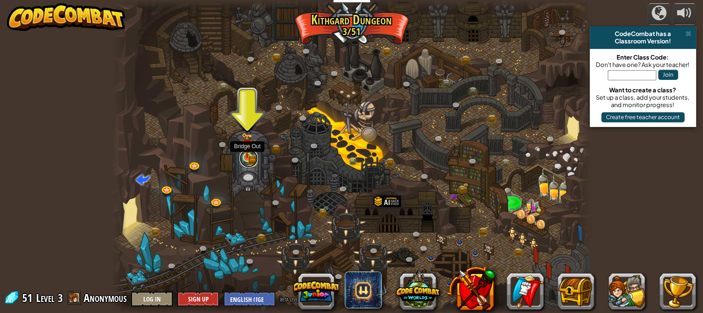
click at [247, 163] on link at bounding box center [248, 158] width 18 height 18
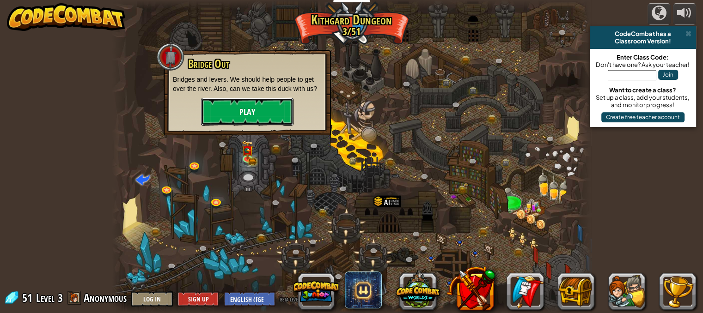
click at [248, 106] on button "Play" at bounding box center [247, 112] width 92 height 28
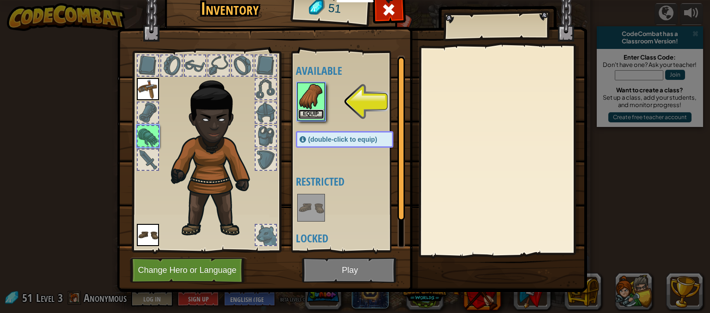
click at [306, 117] on button "Equip" at bounding box center [311, 115] width 26 height 10
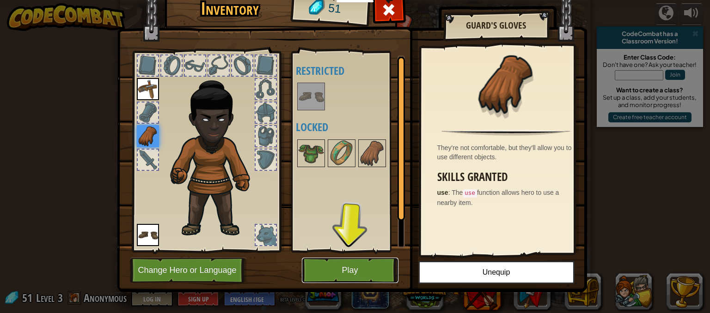
click at [364, 272] on button "Play" at bounding box center [350, 270] width 97 height 25
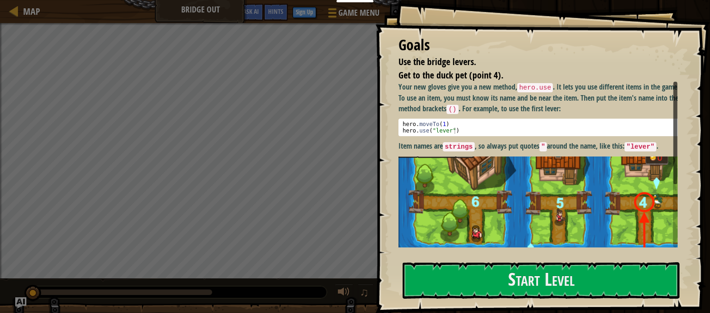
drag, startPoint x: 399, startPoint y: 121, endPoint x: 401, endPoint y: 125, distance: 5.0
click at [401, 125] on pre "1 2 hero . moveTo ( 1 ) hero . use ( "lever" ) הההההההההההההההההההההההההההההההה…" at bounding box center [542, 128] width 286 height 18
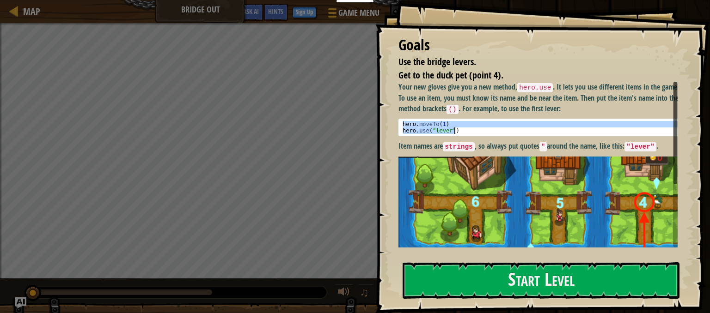
drag, startPoint x: 401, startPoint y: 125, endPoint x: 457, endPoint y: 129, distance: 56.1
click at [457, 129] on div "hero . moveTo ( 1 ) hero . use ( "lever" )" at bounding box center [542, 134] width 282 height 26
type textarea "hero.moveTo(1) hero.use("lever")"
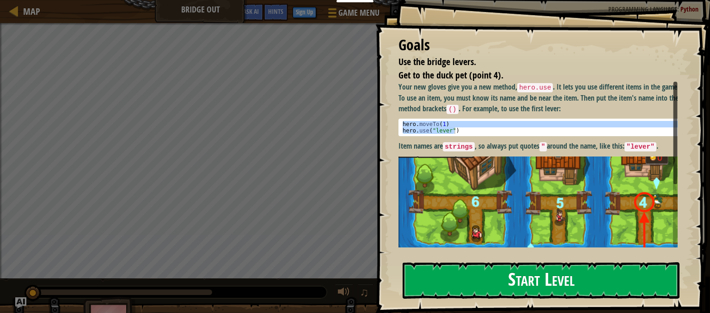
click at [509, 272] on button "Start Level" at bounding box center [541, 281] width 277 height 37
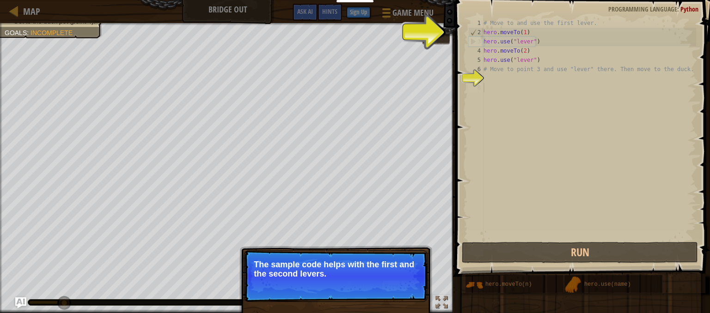
click at [519, 155] on div "# Move to and use the first lever. hero . moveTo ( 1 ) hero . use ( "lever" ) h…" at bounding box center [589, 138] width 215 height 240
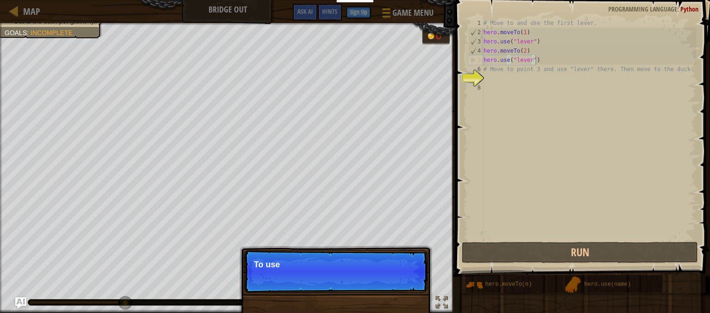
click at [542, 61] on div "# Move to and use the first lever. hero . moveTo ( 1 ) hero . use ( "lever" ) h…" at bounding box center [589, 138] width 215 height 240
type textarea "hero.use("lever")"
click at [542, 61] on div "# Move to and use the first lever. hero . moveTo ( 1 ) hero . use ( "lever" ) h…" at bounding box center [589, 138] width 215 height 240
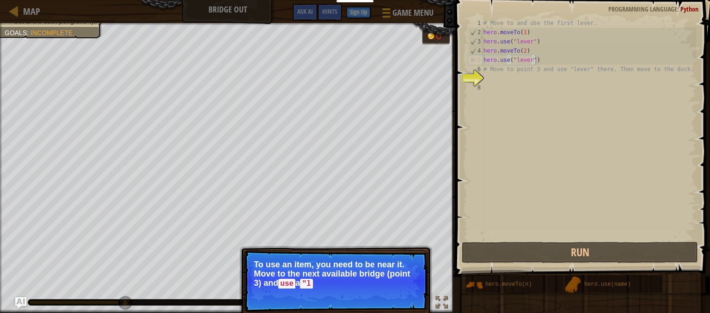
click at [541, 61] on div "# Move to and use the first lever. hero . moveTo ( 1 ) hero . use ( "lever" ) h…" at bounding box center [589, 138] width 215 height 240
click at [397, 296] on button "Continue" at bounding box center [401, 297] width 38 height 12
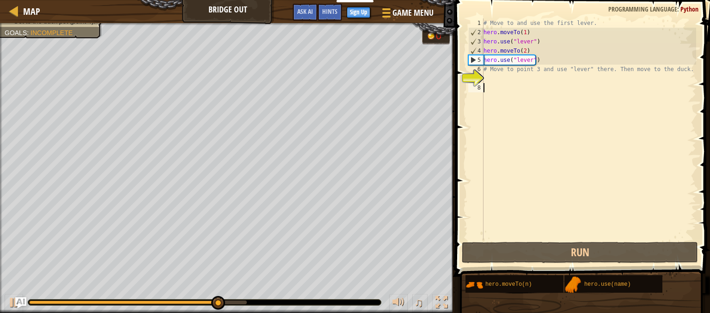
click at [520, 86] on div "# Move to and use the first lever. hero . moveTo ( 1 ) hero . use ( "lever" ) h…" at bounding box center [589, 138] width 215 height 240
click at [551, 60] on div "# Move to and use the first lever. hero . moveTo ( 1 ) hero . use ( "lever" ) h…" at bounding box center [589, 138] width 215 height 240
type textarea "hero.use("lever")"
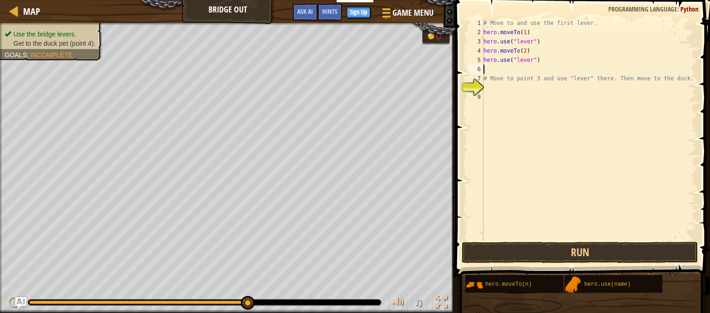
paste textarea "hero.use("lever")"
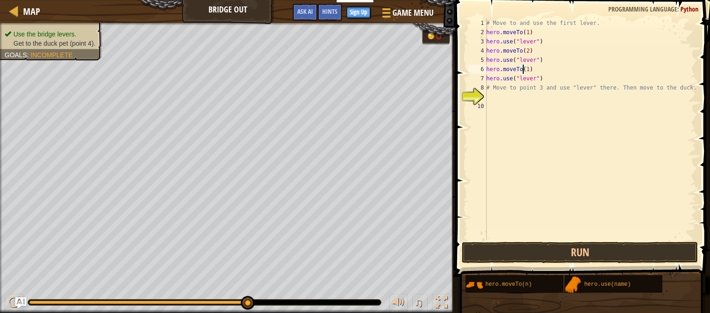
click at [524, 69] on div "# Move to and use the first lever. hero . moveTo ( 1 ) hero . use ( "lever" ) h…" at bounding box center [590, 138] width 212 height 240
click at [526, 72] on div "# Move to and use the first lever. hero . moveTo ( 1 ) hero . use ( "lever" ) h…" at bounding box center [590, 138] width 212 height 240
click at [577, 257] on button "Run" at bounding box center [580, 252] width 236 height 21
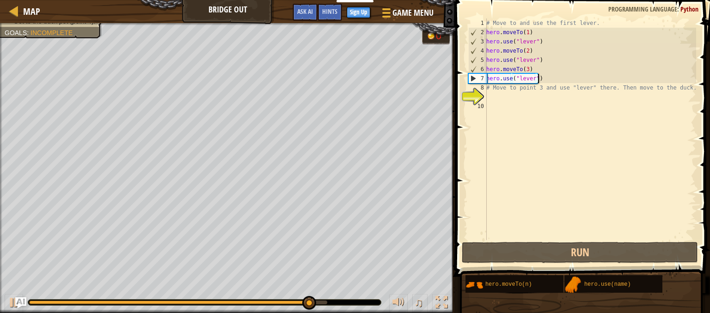
click at [544, 79] on div "# Move to and use the first lever. hero . moveTo ( 1 ) hero . use ( "lever" ) h…" at bounding box center [590, 138] width 212 height 240
type textarea "hero.use("lever")"
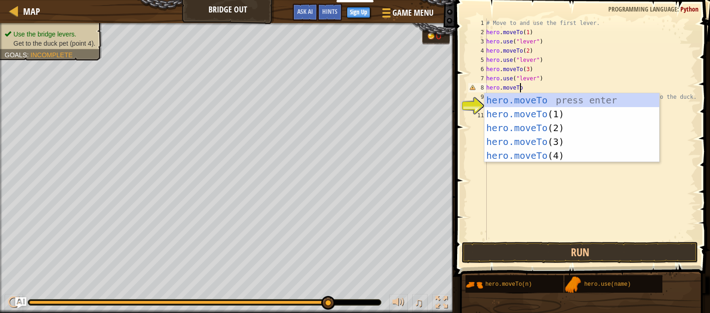
scroll to position [4, 2]
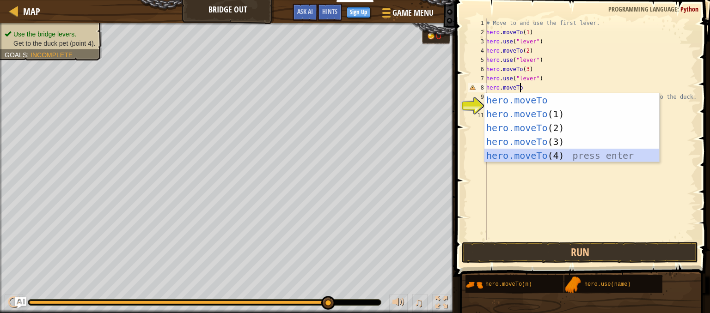
click at [545, 161] on div "hero.moveTo press enter hero.moveTo (1) press enter hero.moveTo (2) press enter…" at bounding box center [571, 141] width 175 height 97
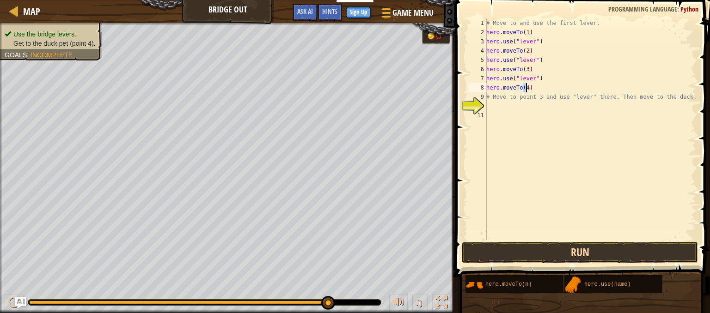
type textarea "hero.moveTo(4)"
click at [564, 253] on button "Run" at bounding box center [580, 252] width 236 height 21
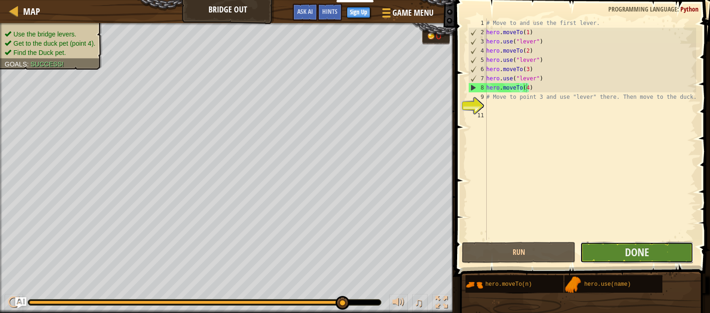
click at [666, 244] on button "Done" at bounding box center [637, 252] width 114 height 21
